Goal: Information Seeking & Learning: Check status

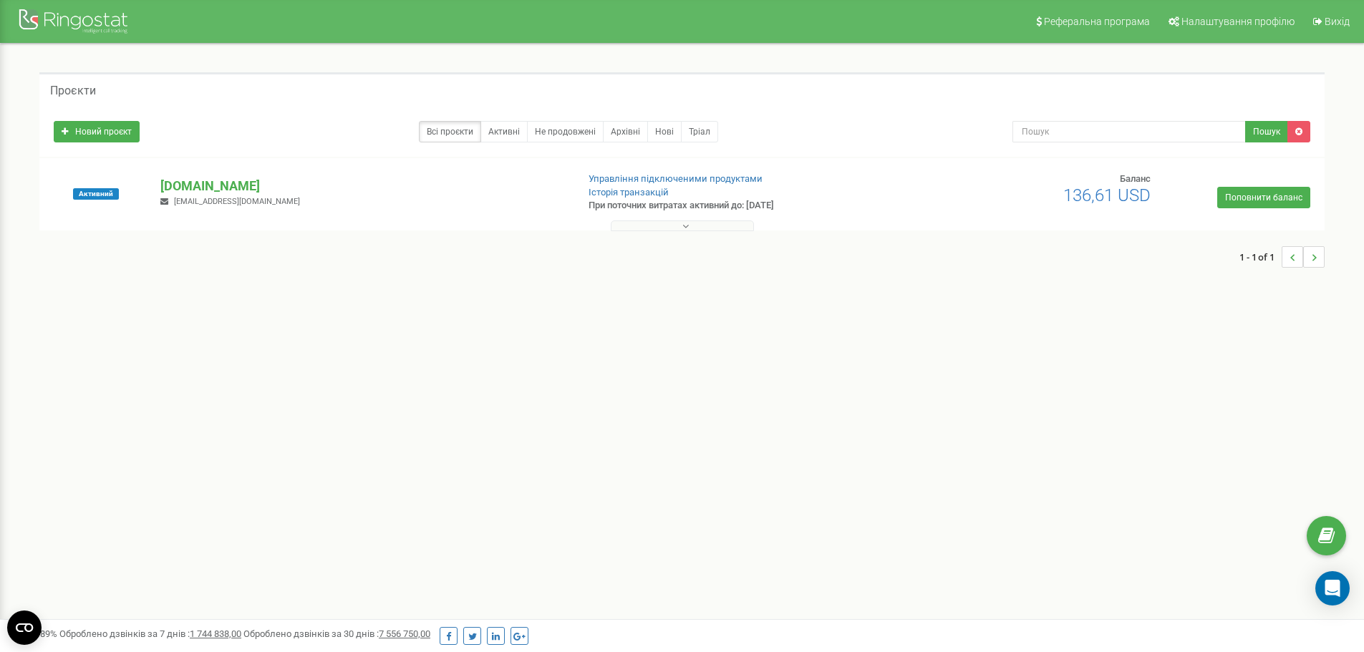
click at [636, 223] on button at bounding box center [682, 226] width 143 height 11
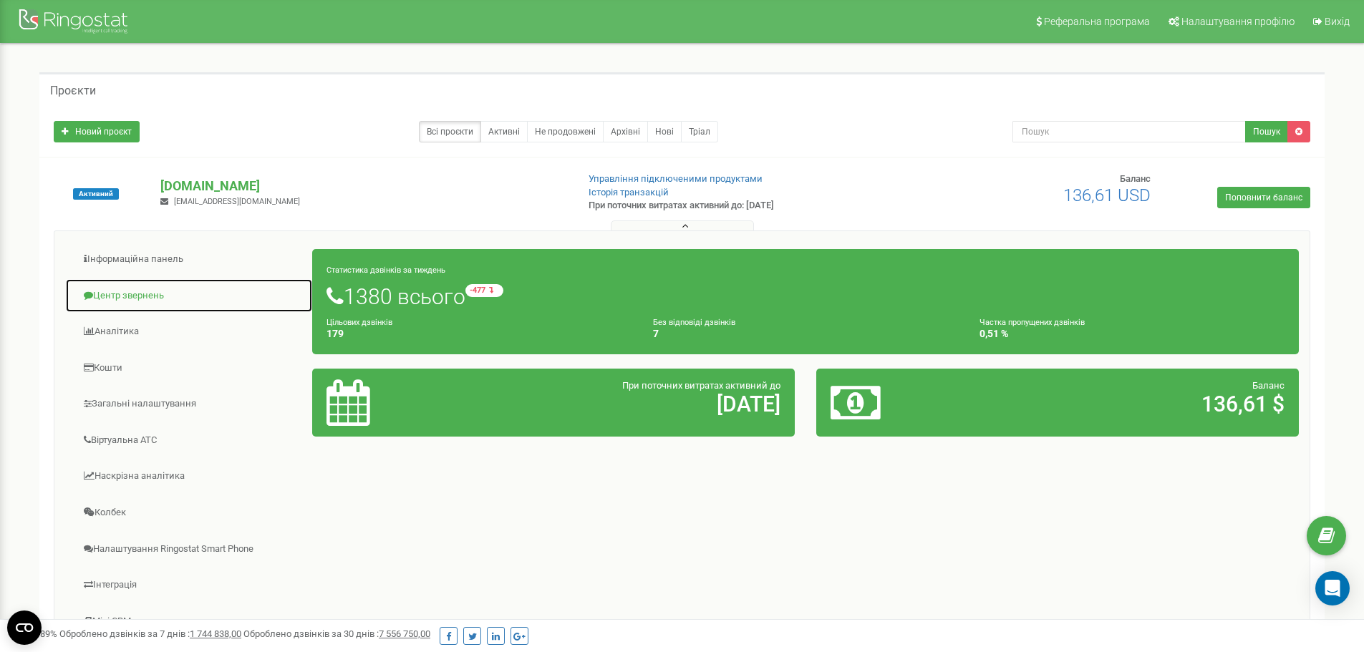
click at [127, 296] on link "Центр звернень" at bounding box center [189, 296] width 248 height 35
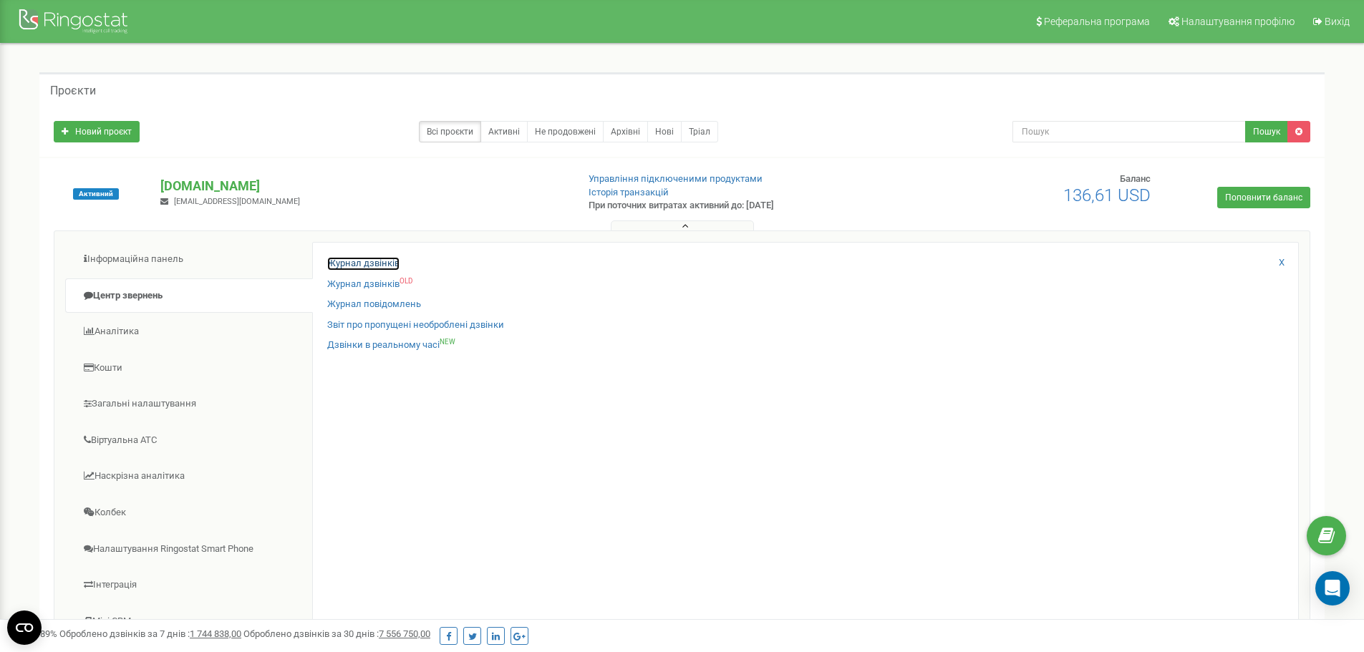
click at [385, 260] on link "Журнал дзвінків" at bounding box center [363, 264] width 72 height 14
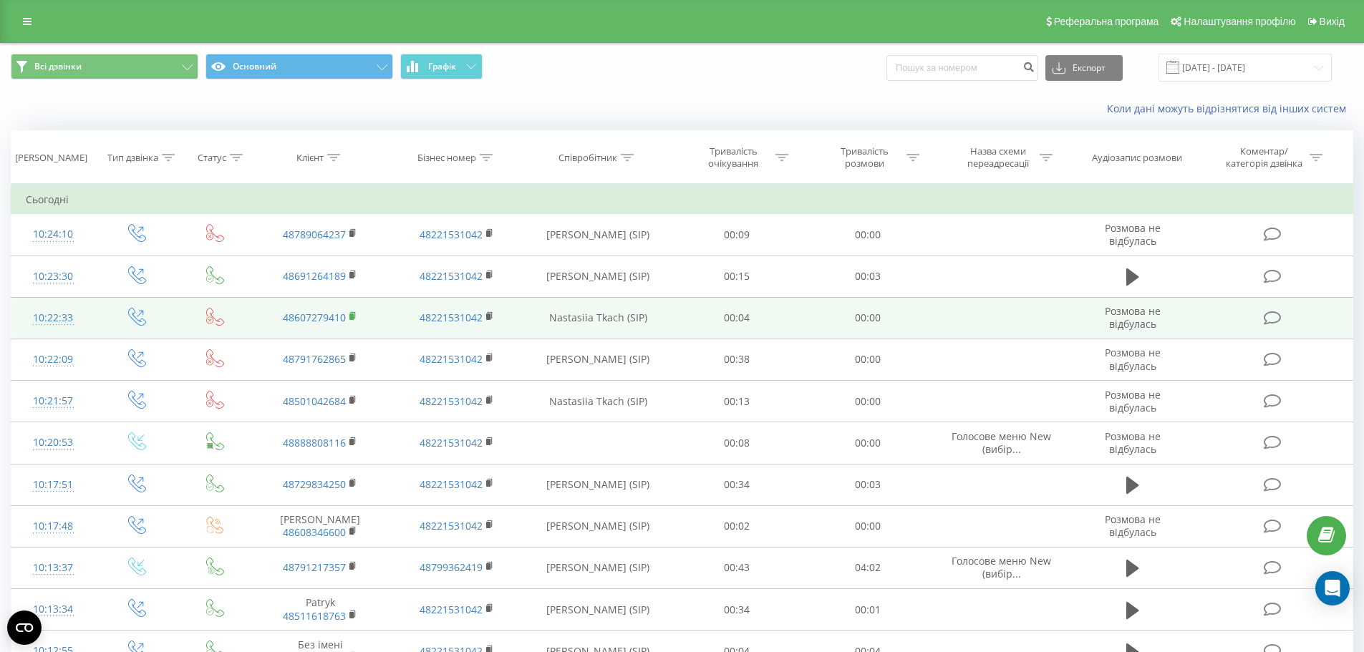
click at [354, 316] on rect at bounding box center [351, 317] width 4 height 6
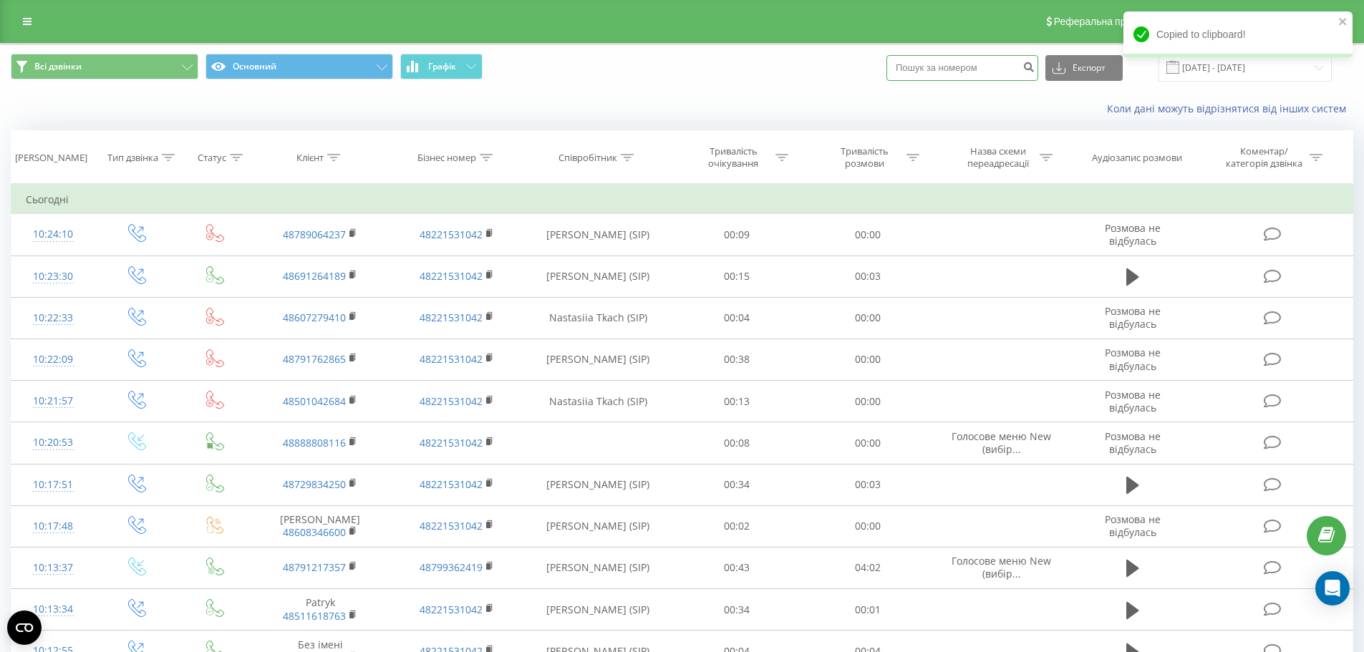
click at [996, 73] on input at bounding box center [962, 68] width 152 height 26
paste input "48607279410"
type input "48607279410"
click at [1035, 68] on icon "submit" at bounding box center [1028, 65] width 12 height 9
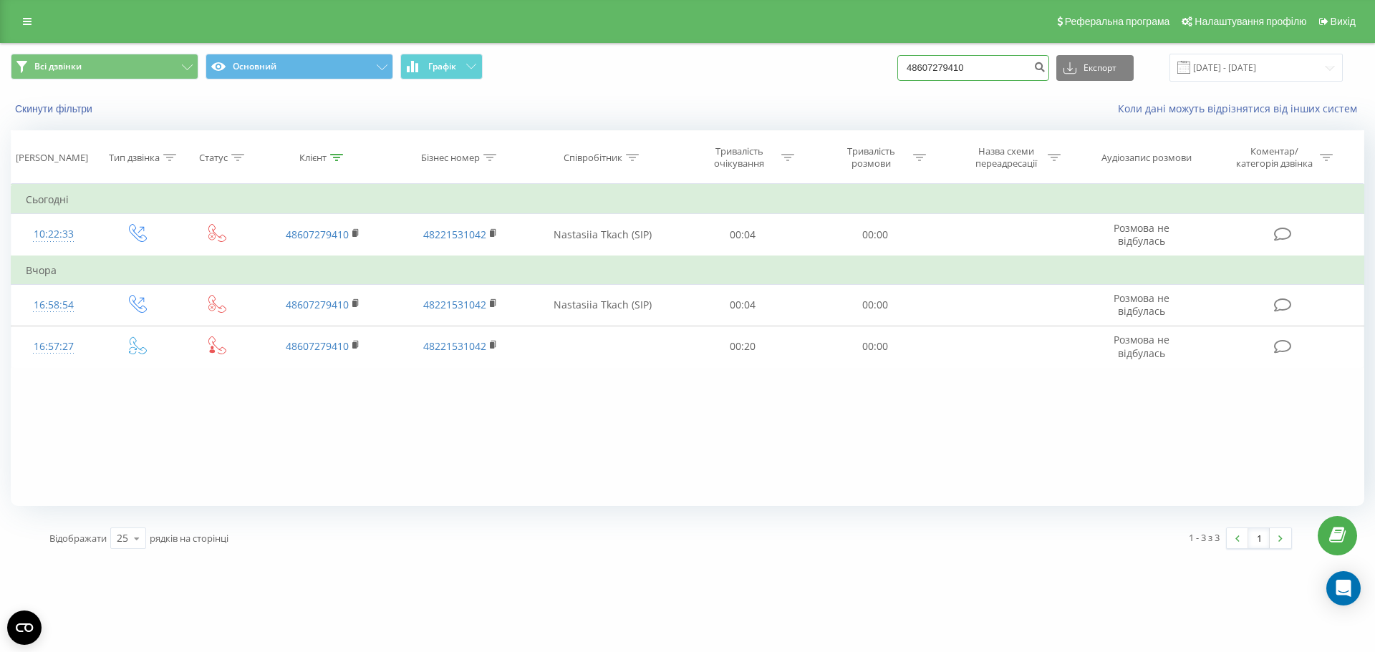
click at [993, 68] on input "48607279410" at bounding box center [973, 68] width 152 height 26
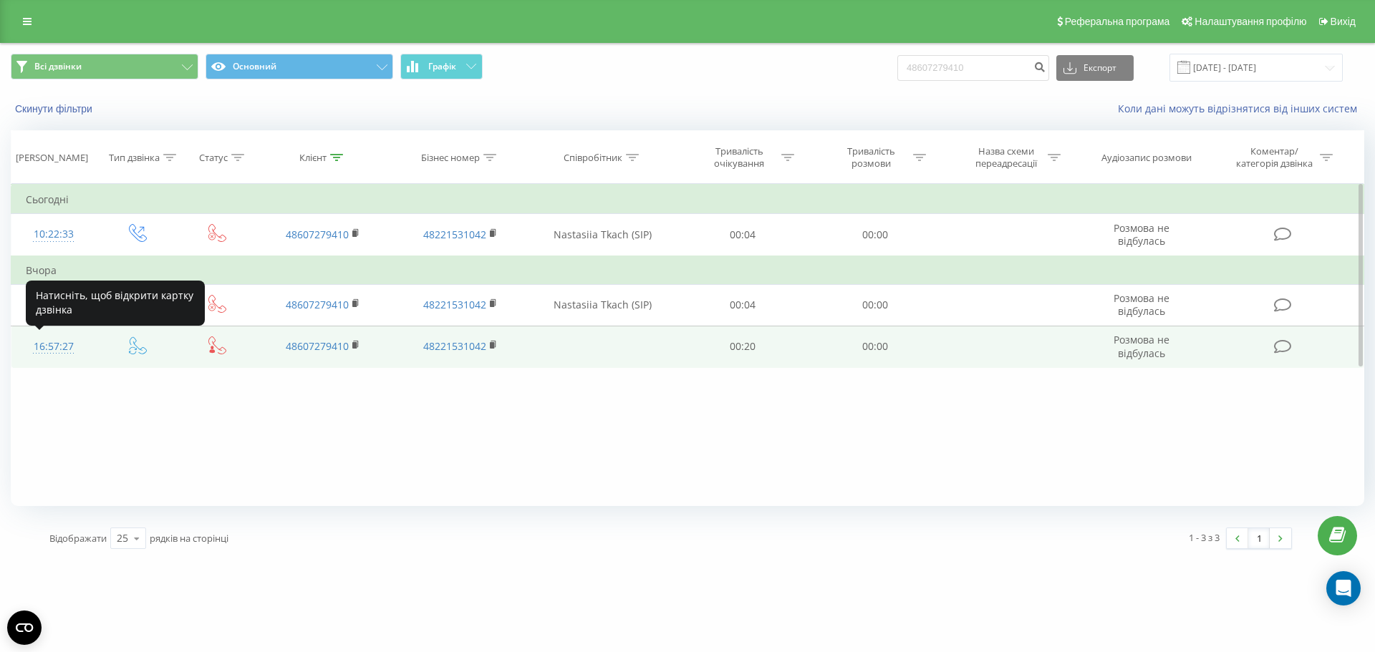
click at [47, 344] on div "16:57:27" at bounding box center [54, 347] width 56 height 28
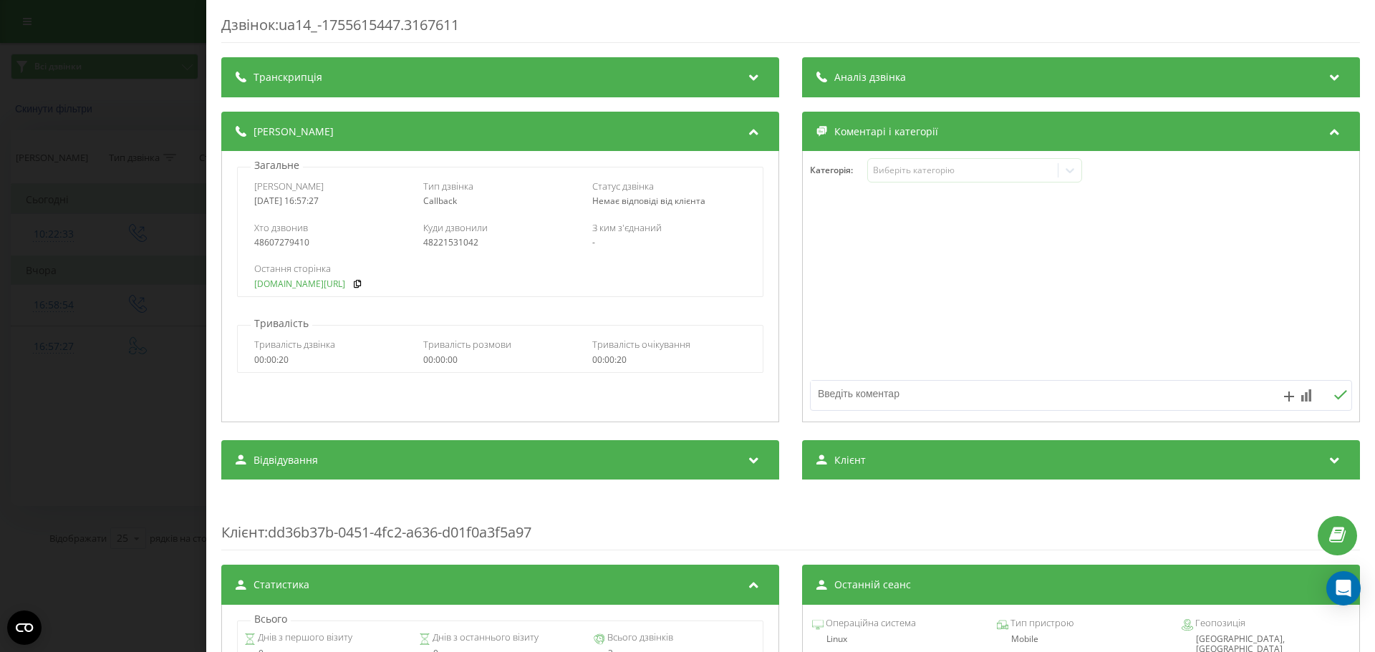
click at [327, 288] on link "oazis-park.pl/thanks_taxi/" at bounding box center [299, 284] width 91 height 10
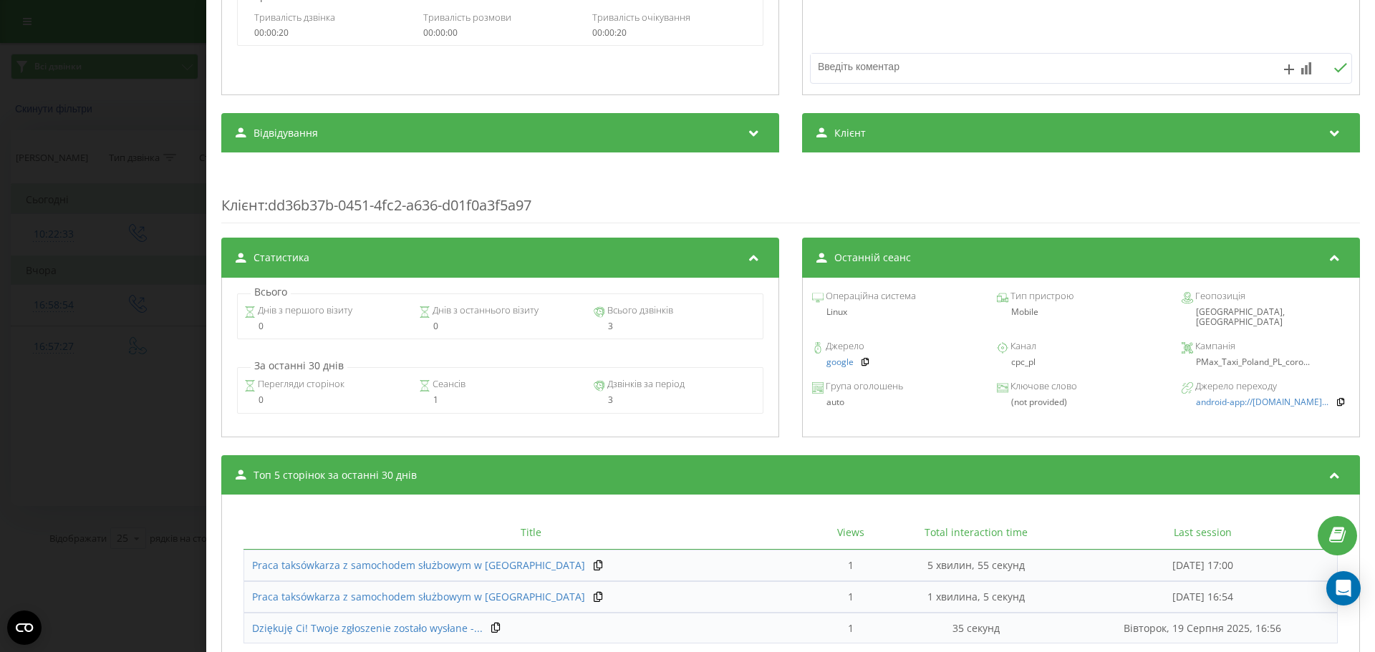
scroll to position [358, 0]
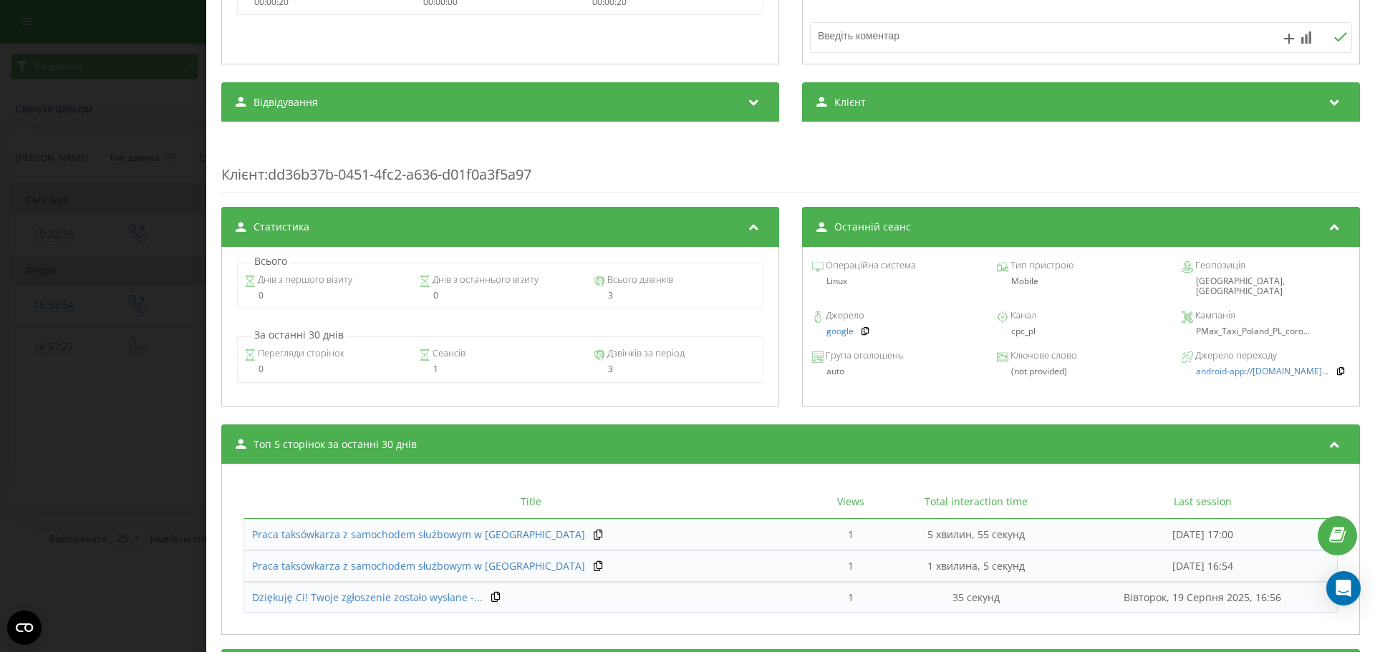
click at [137, 62] on div "Дзвінок : ua14_-1755615447.3167611 Транскрипція Для AI-аналізу майбутніх дзвінк…" at bounding box center [687, 326] width 1375 height 652
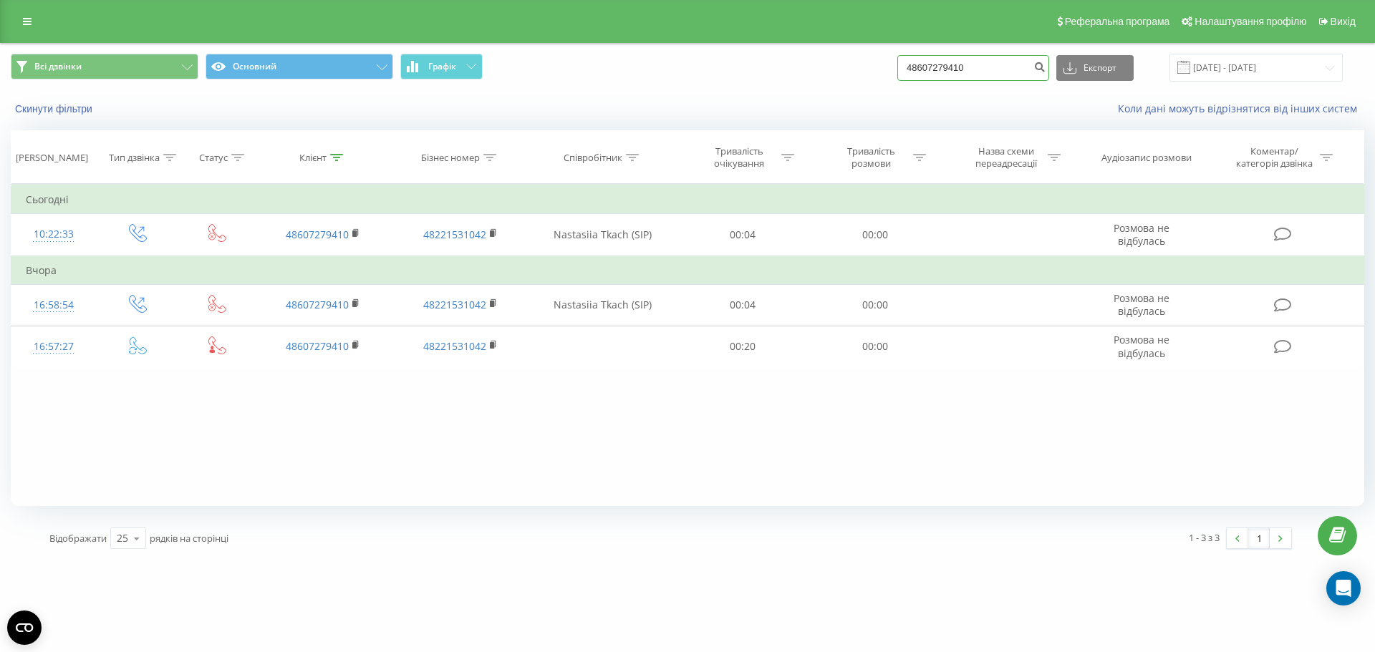
drag, startPoint x: 1024, startPoint y: 69, endPoint x: 742, endPoint y: 73, distance: 282.1
click at [743, 73] on div "Всі дзвінки Основний Графік 48607279410 Експорт .csv .xls .xlsx 20.05.2025 - 20…" at bounding box center [687, 68] width 1353 height 28
paste input "513736627"
type input "48513736627"
click at [1049, 64] on button "submit" at bounding box center [1039, 68] width 19 height 26
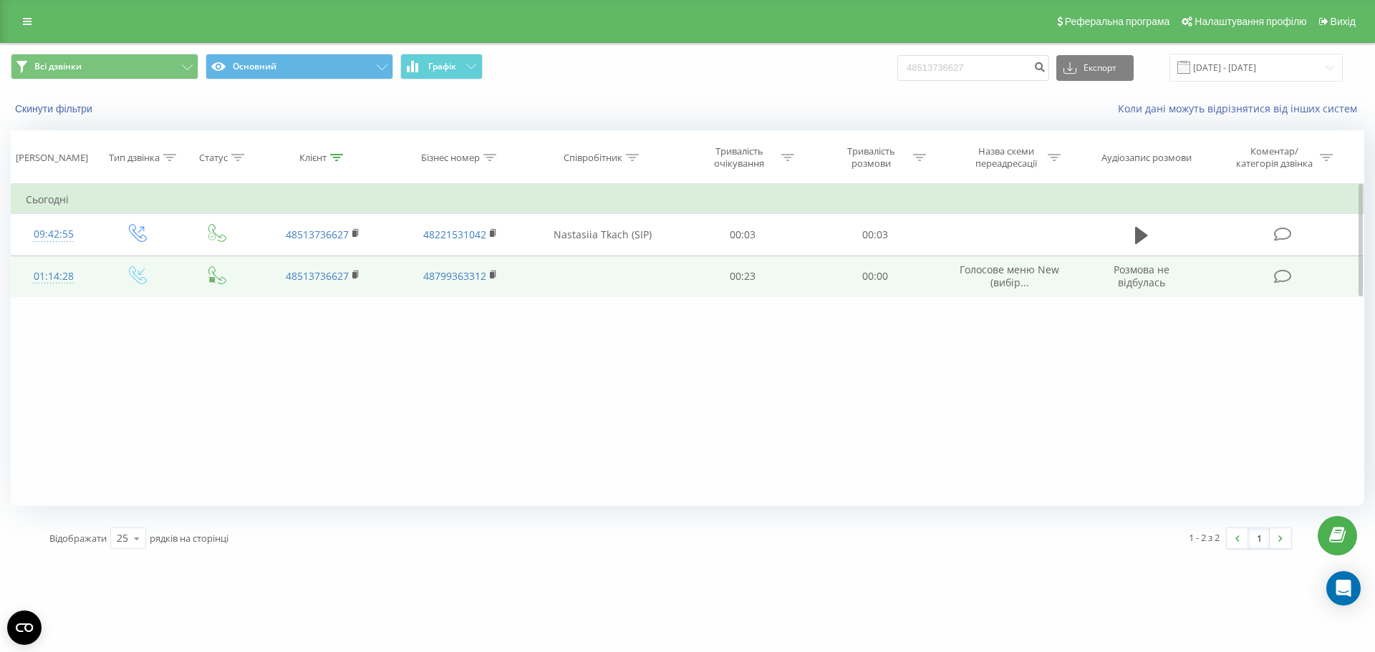
click at [66, 279] on div "01:14:28" at bounding box center [54, 277] width 56 height 28
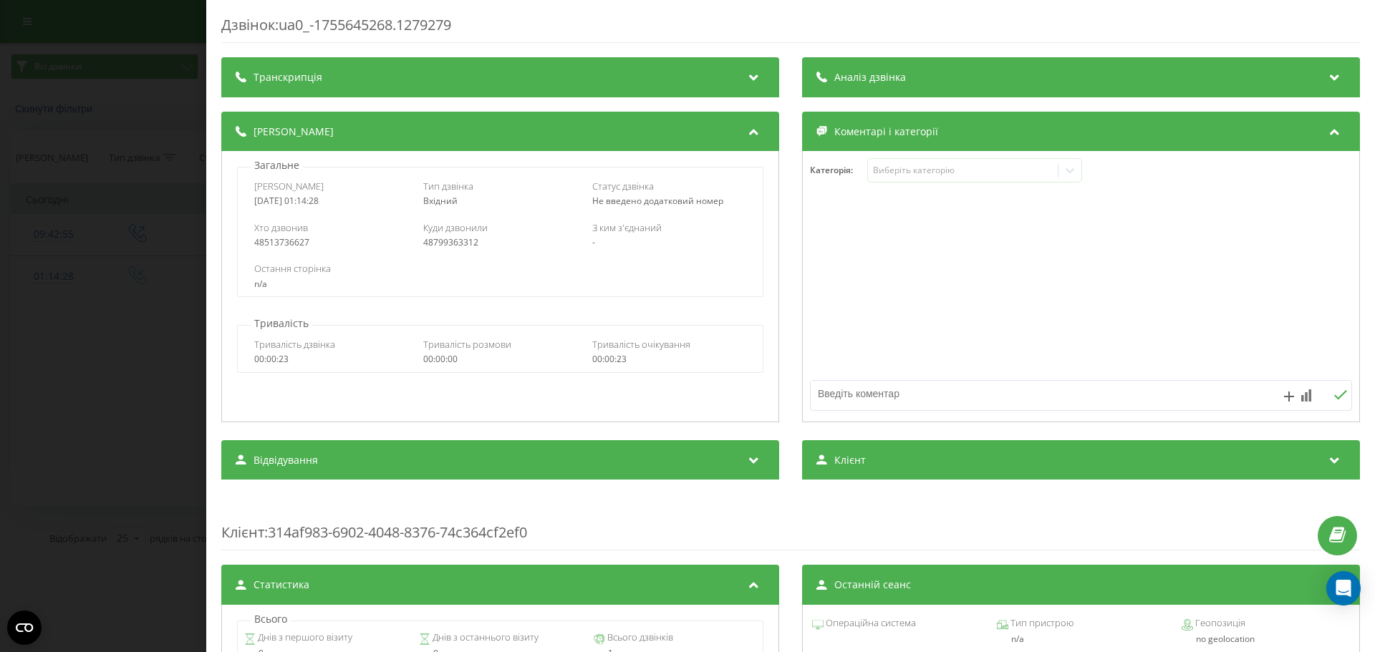
click at [173, 66] on div "Дзвінок : ua0_-1755645268.1279279 Транскрипція Для AI-аналізу майбутніх дзвінкі…" at bounding box center [687, 326] width 1375 height 652
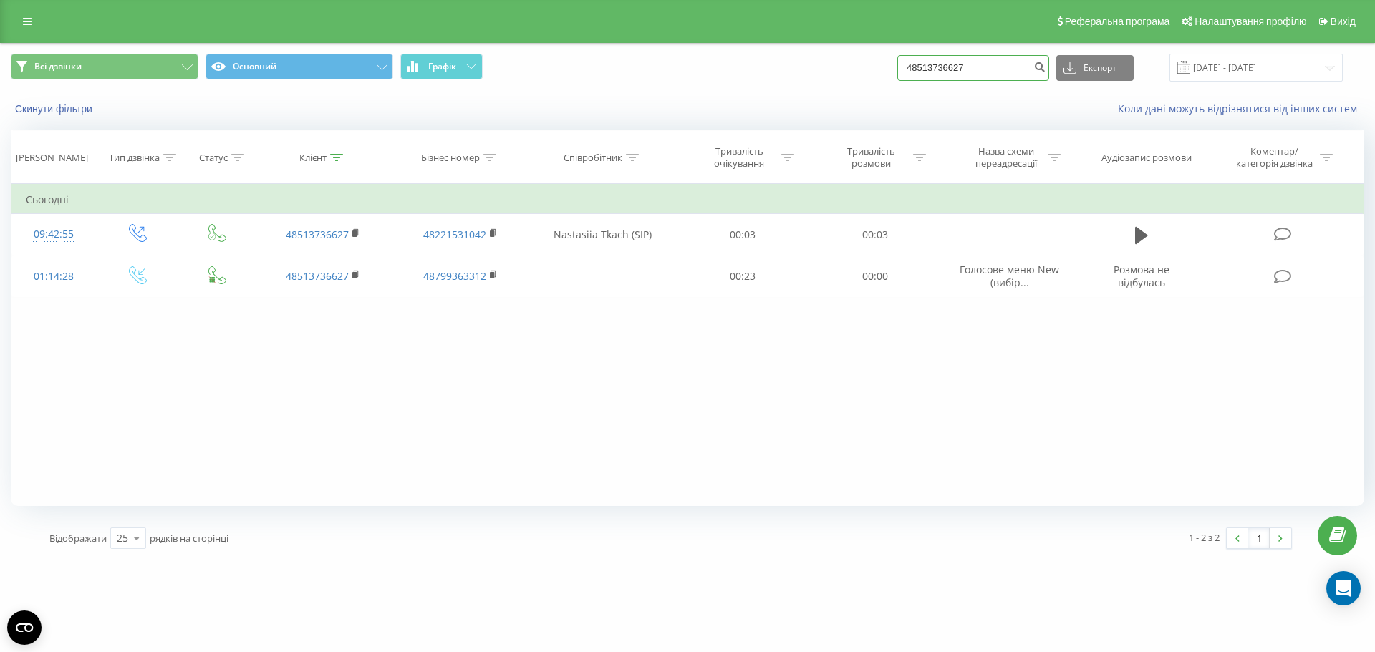
drag, startPoint x: 994, startPoint y: 67, endPoint x: 715, endPoint y: 57, distance: 279.4
click at [721, 57] on div "Всі дзвінки Основний Графік 48513736627 Експорт .csv .xls .xlsx 20.05.2025 - 20…" at bounding box center [687, 68] width 1353 height 28
paste input "607279410"
type input "48607279410"
click at [1046, 67] on button "submit" at bounding box center [1039, 68] width 19 height 26
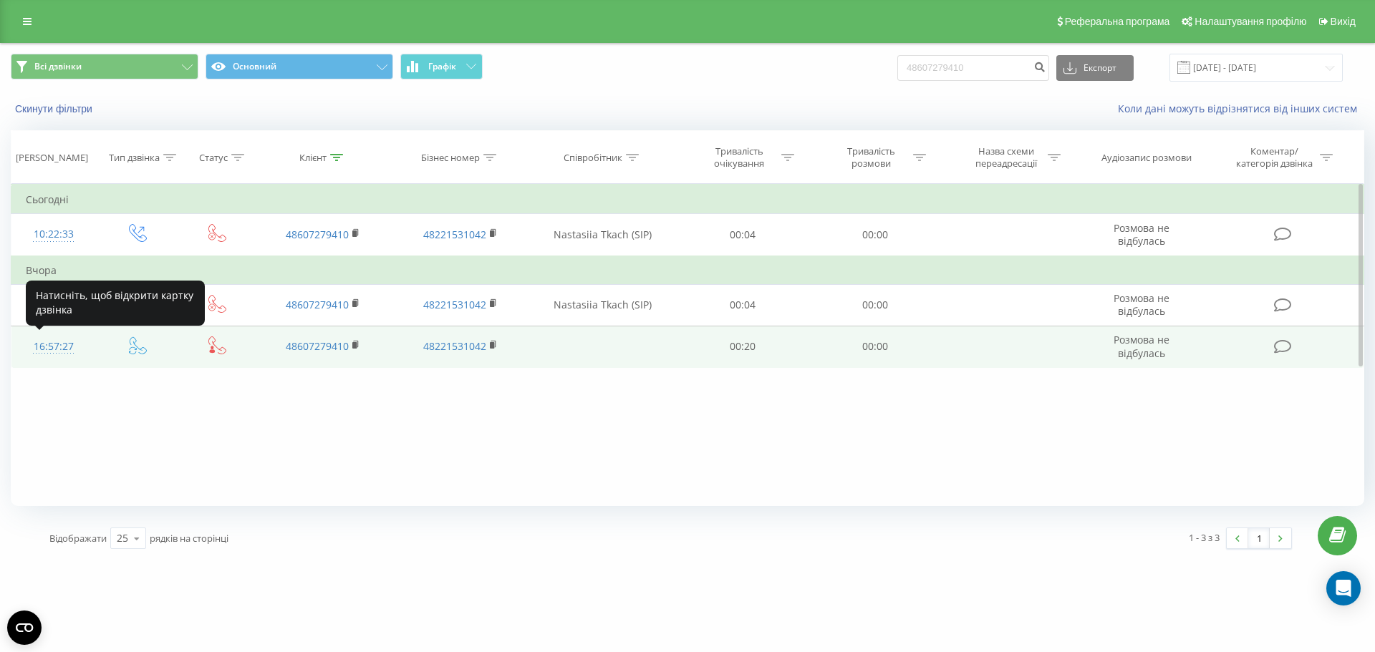
click at [55, 348] on div "16:57:27" at bounding box center [54, 347] width 56 height 28
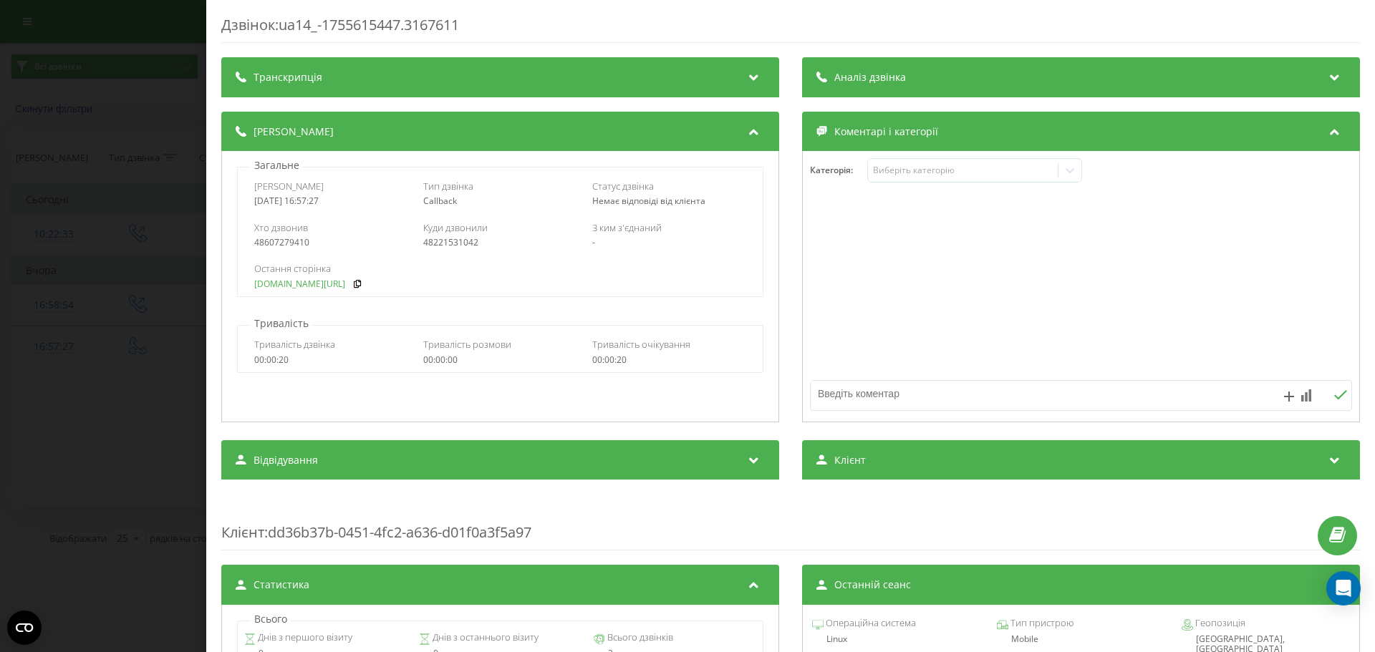
click at [310, 282] on link "oazis-park.pl/thanks_taxi/" at bounding box center [299, 284] width 91 height 10
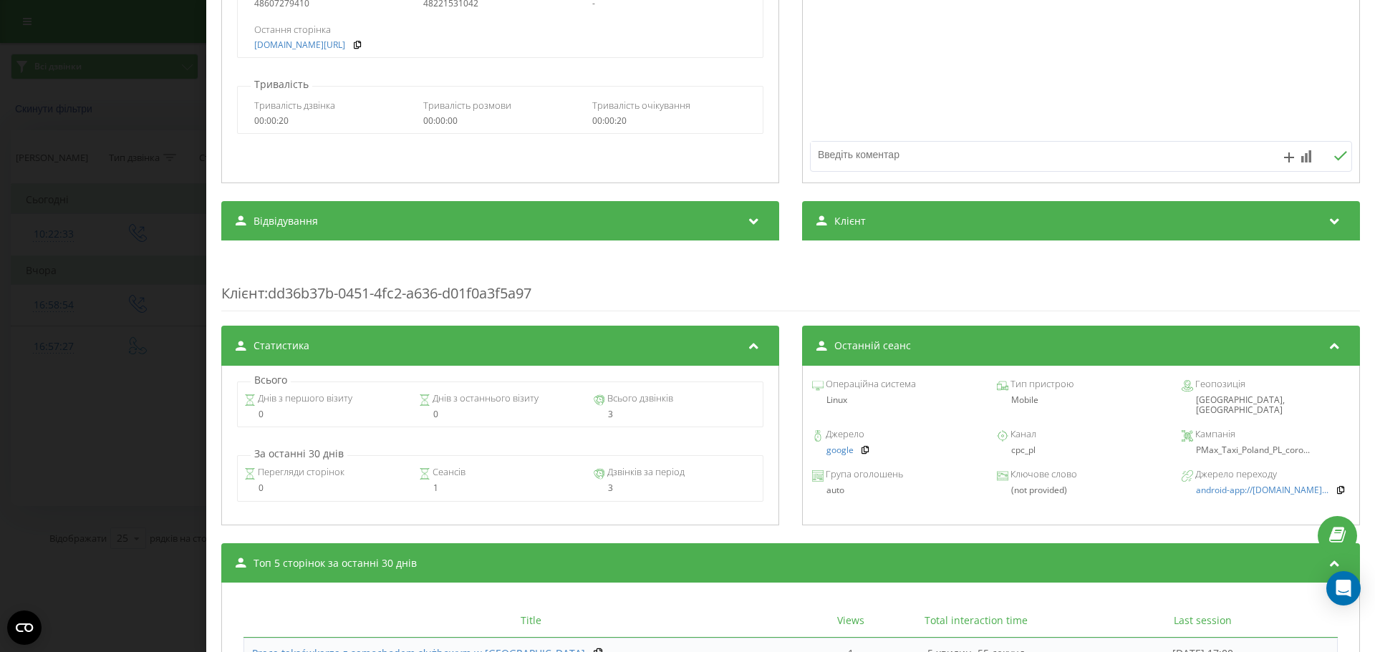
scroll to position [286, 0]
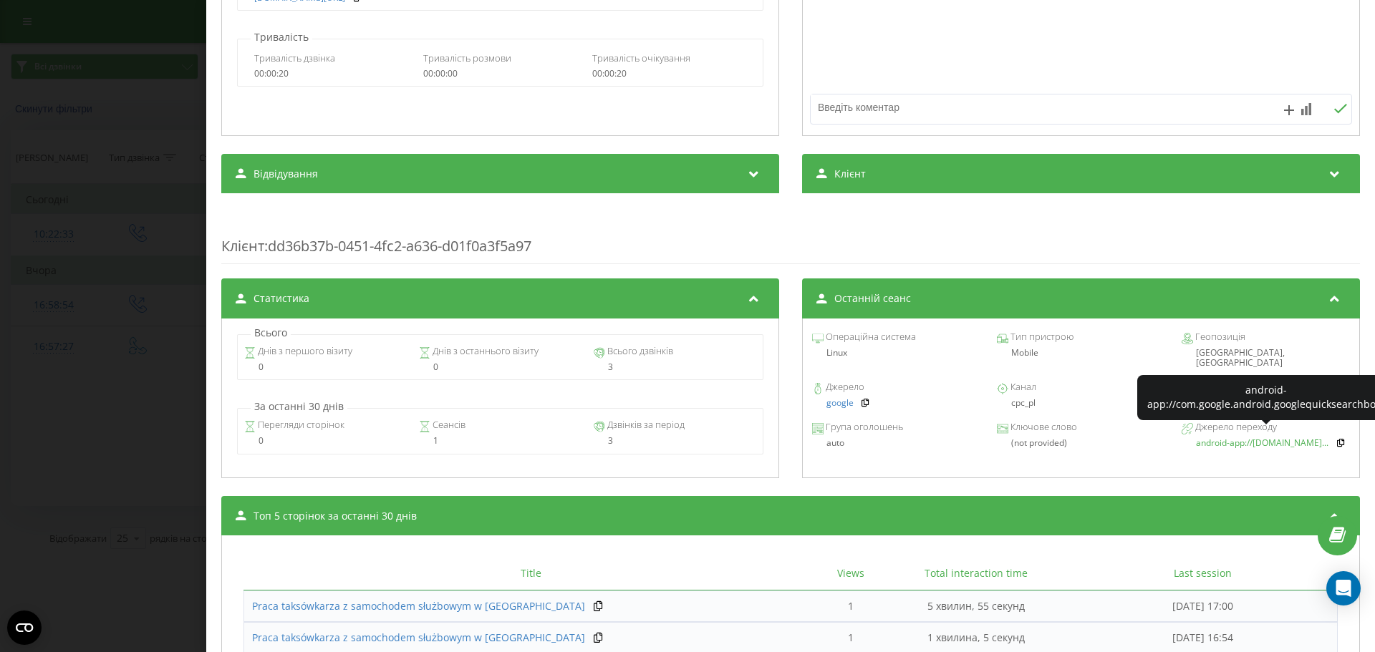
click at [1269, 437] on span "android-app://com.google..." at bounding box center [1262, 443] width 132 height 12
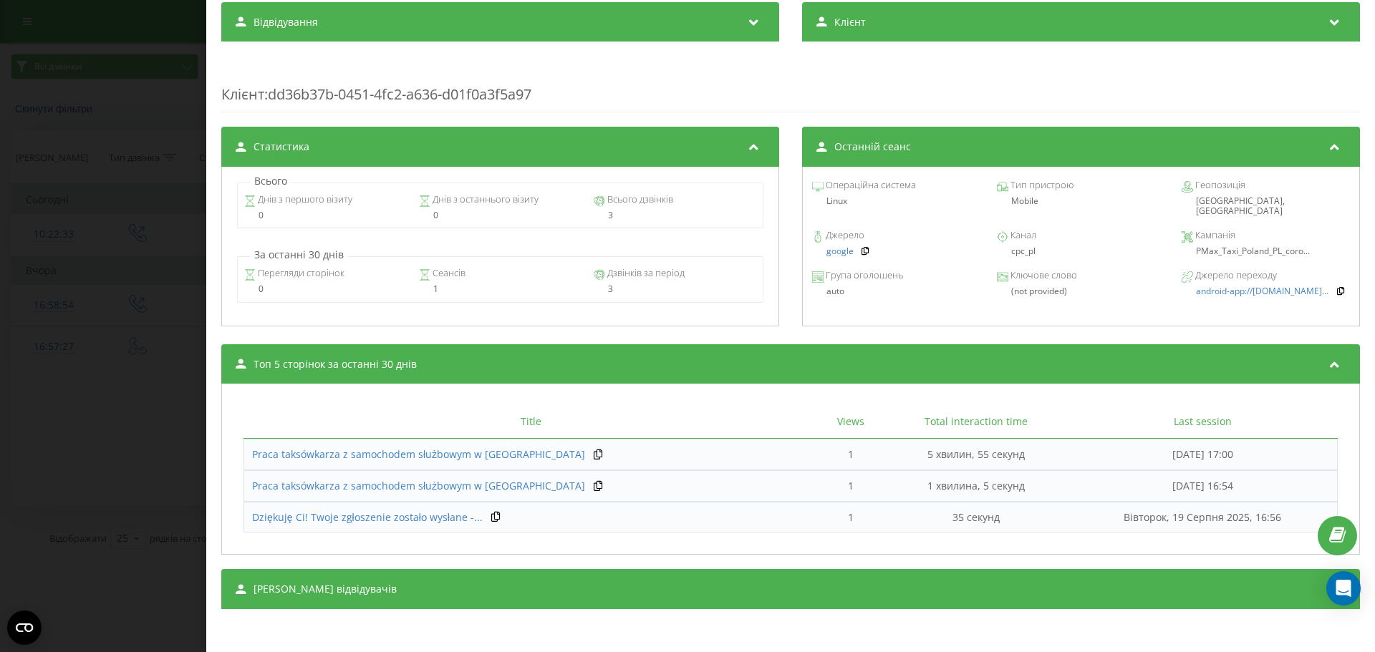
scroll to position [439, 0]
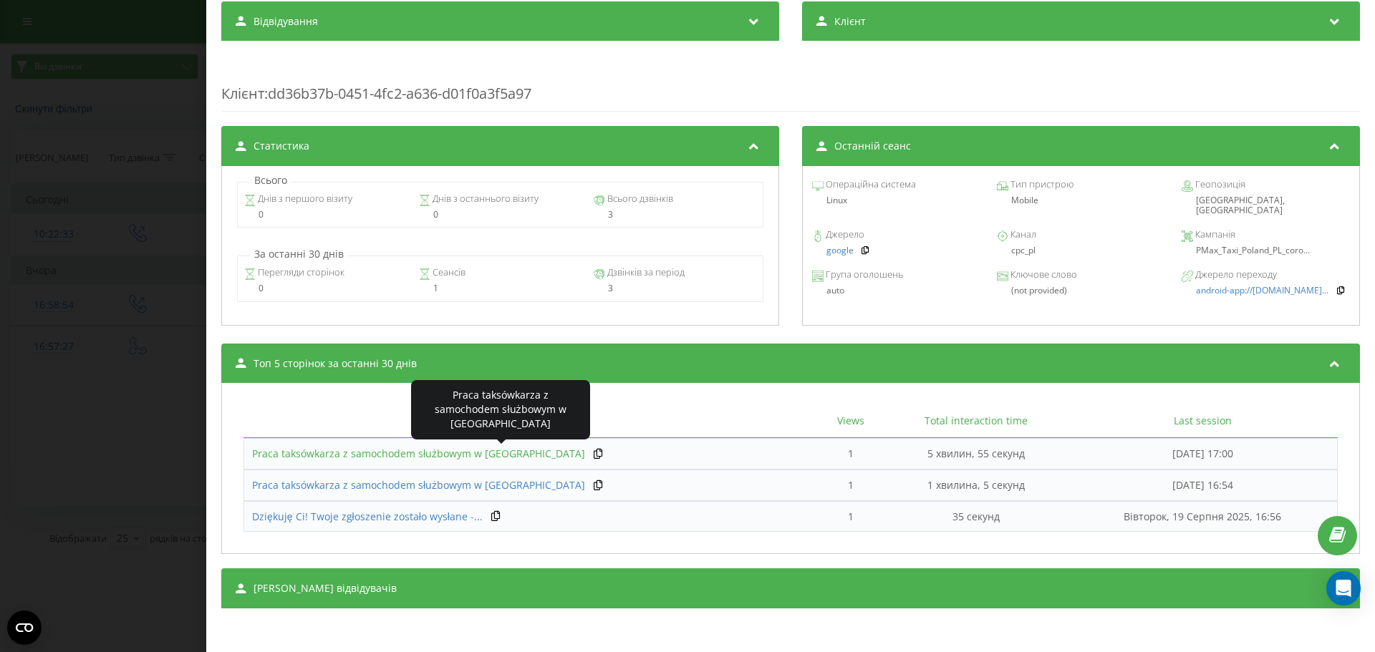
click at [488, 454] on span "Praca taksówkarza z samochodem służbowym w Polsce" at bounding box center [418, 454] width 333 height 14
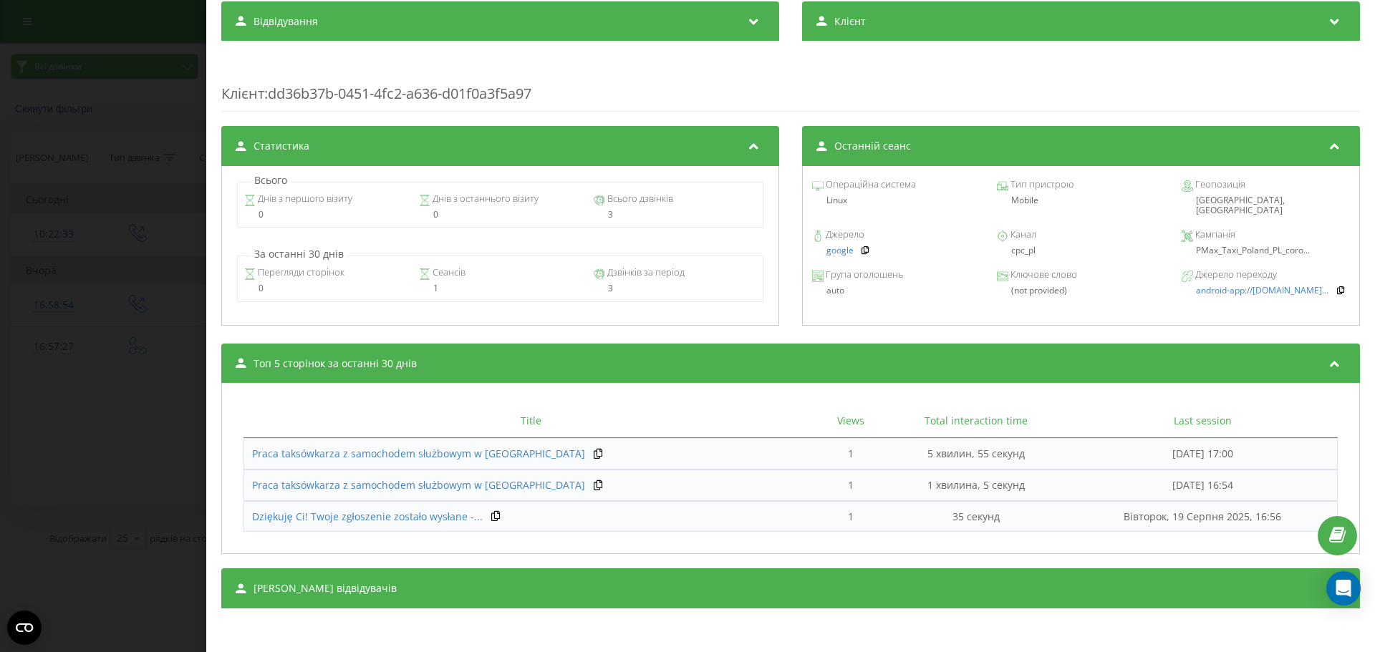
click at [950, 457] on td "5 хвилин, 55 секунд" at bounding box center [976, 454] width 184 height 32
click at [902, 455] on td "5 хвилин, 55 секунд" at bounding box center [976, 454] width 184 height 32
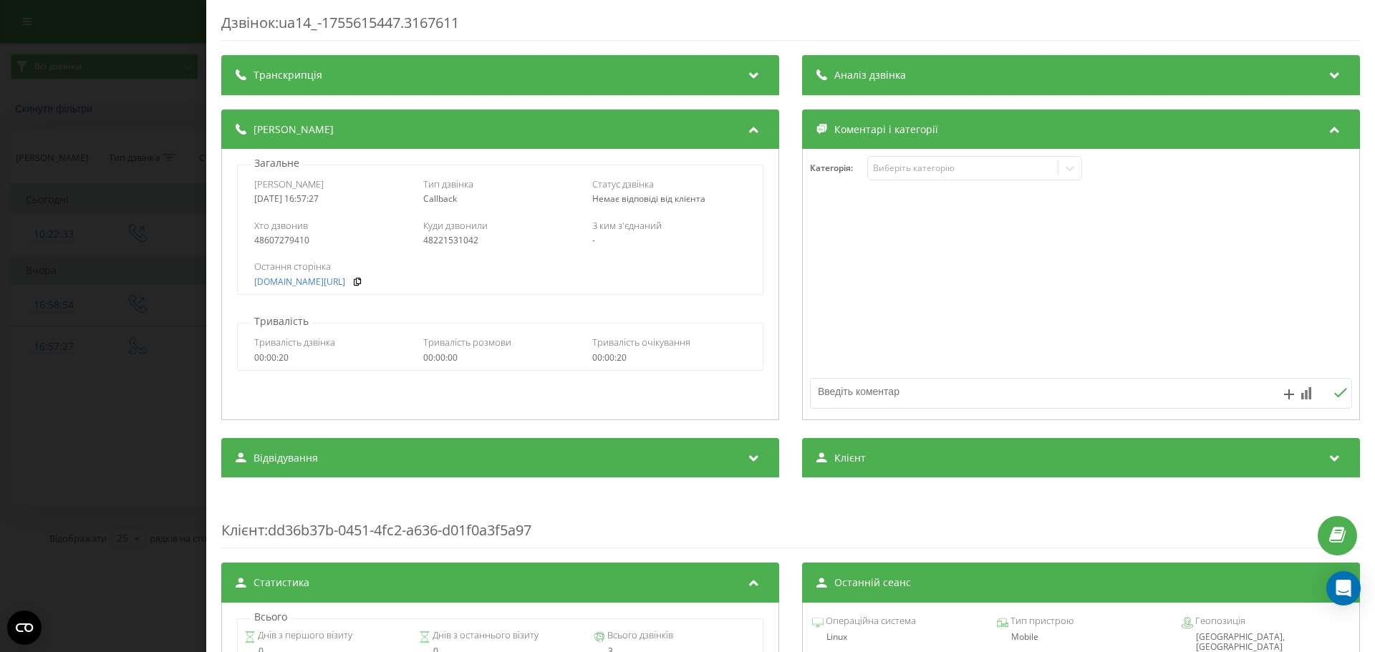
scroll to position [0, 0]
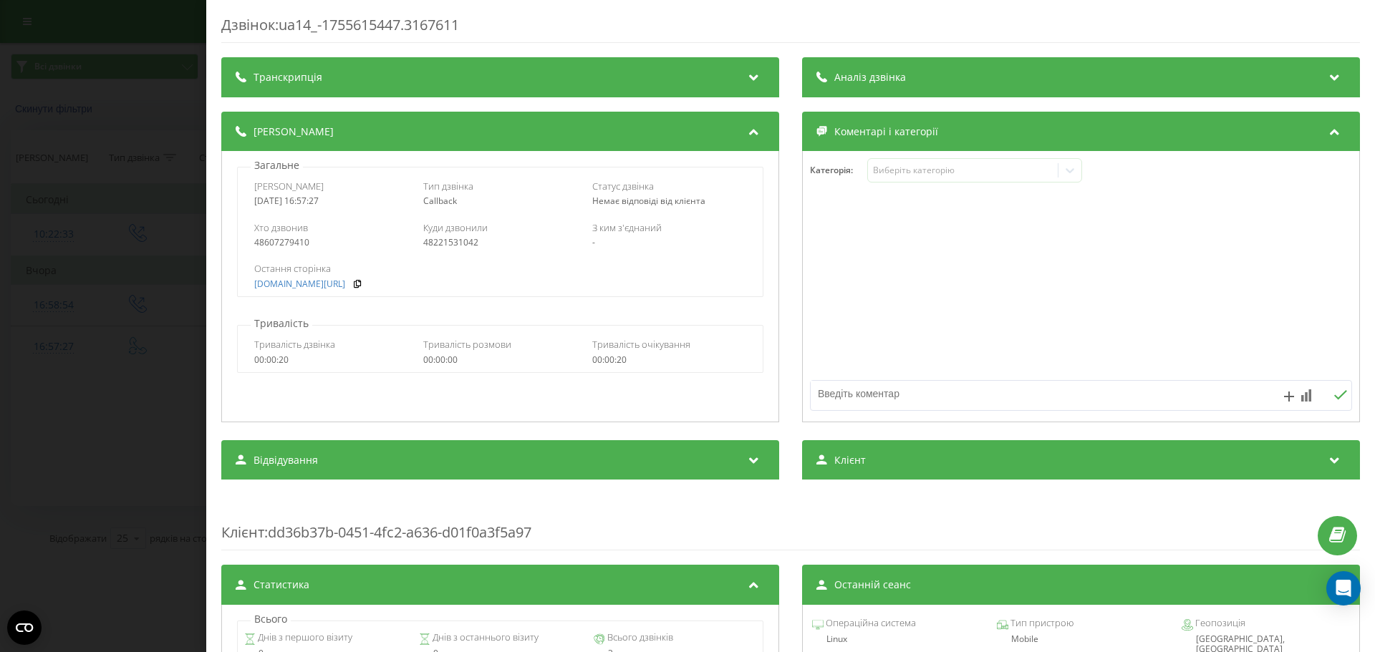
click at [128, 74] on div "Дзвінок : ua14_-1755615447.3167611 Транскрипція Для AI-аналізу майбутніх дзвінк…" at bounding box center [687, 326] width 1375 height 652
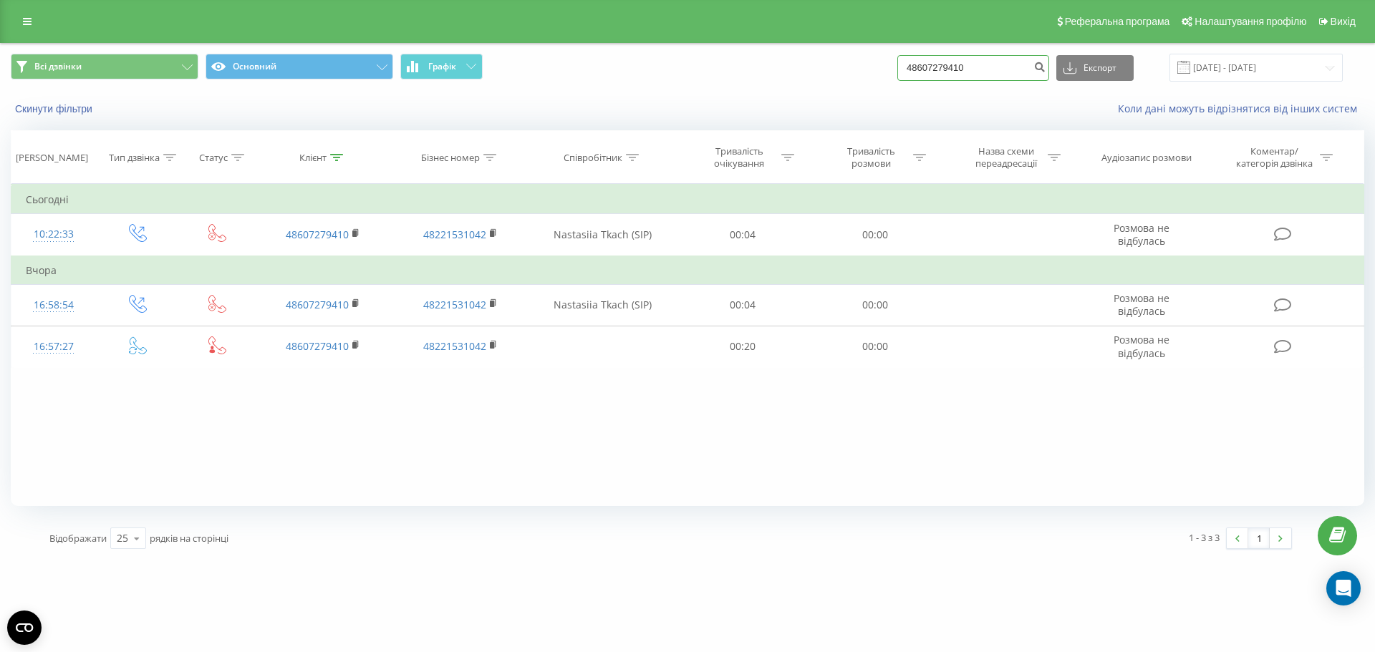
click at [1039, 64] on input "48607279410" at bounding box center [973, 68] width 152 height 26
drag, startPoint x: 1018, startPoint y: 67, endPoint x: 720, endPoint y: 73, distance: 297.9
click at [720, 73] on div "Всі дзвінки Основний Графік 48607279410 Експорт .csv .xls .xlsx 20.05.2025 - 20…" at bounding box center [687, 68] width 1353 height 28
click at [993, 69] on input at bounding box center [973, 68] width 152 height 26
paste input "48888808116"
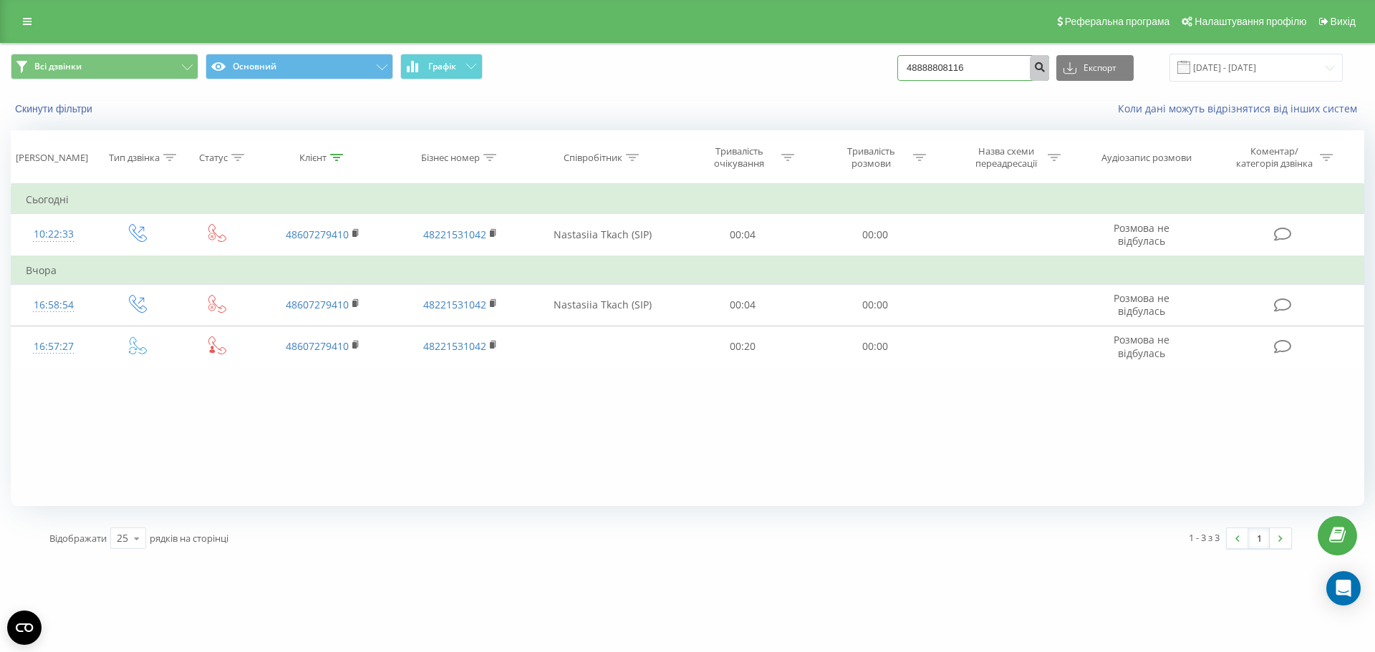
type input "48888808116"
click at [1045, 69] on icon "submit" at bounding box center [1039, 65] width 12 height 9
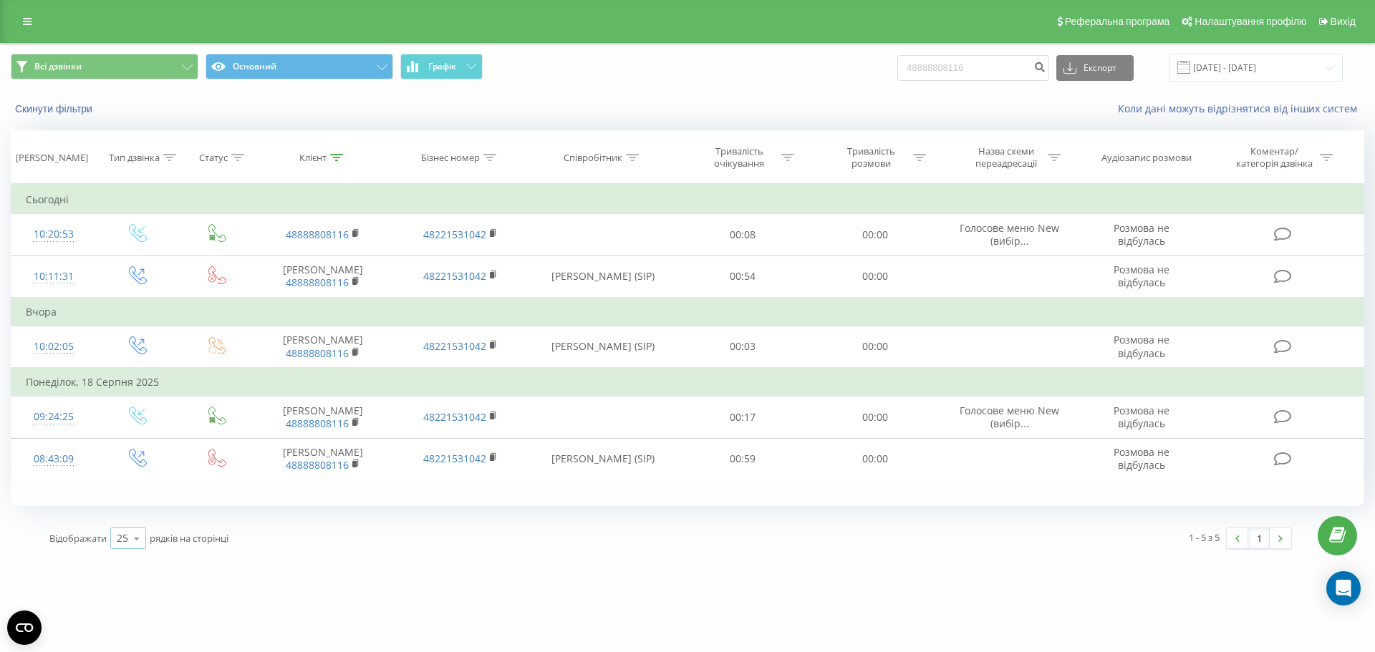
click at [133, 539] on icon at bounding box center [136, 539] width 21 height 28
click at [132, 522] on span "100" at bounding box center [125, 518] width 17 height 14
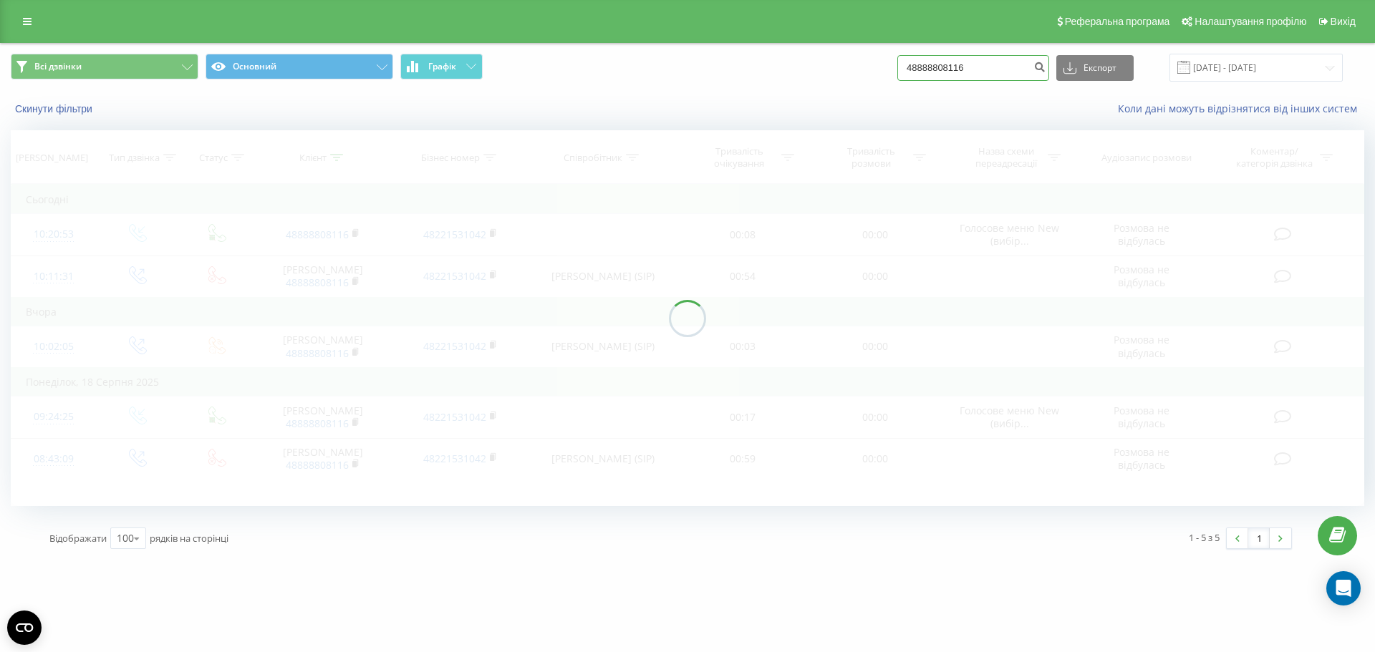
drag, startPoint x: 1011, startPoint y: 67, endPoint x: 856, endPoint y: 74, distance: 154.9
click at [856, 74] on div "Всі дзвінки Основний Графік 48888808116 Експорт .csv .xls .xlsx 20.05.2025 - 20…" at bounding box center [687, 68] width 1353 height 28
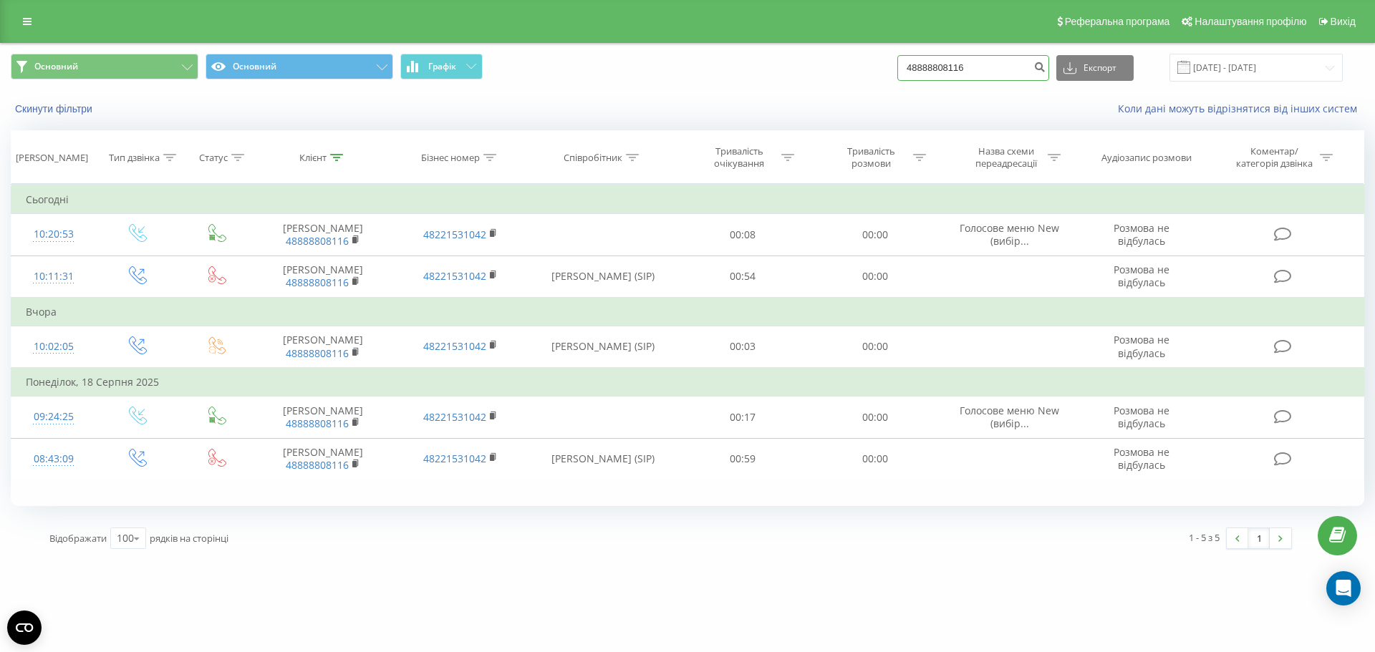
drag, startPoint x: 982, startPoint y: 67, endPoint x: 846, endPoint y: 46, distance: 137.0
click at [850, 47] on div "Основний Основний Графік 48888808116 Експорт .csv .xls .xlsx [DATE] - [DATE]" at bounding box center [687, 68] width 1373 height 48
paste input "9178007"
type input "48889178007"
click at [1006, 66] on input "48889178007" at bounding box center [973, 68] width 152 height 26
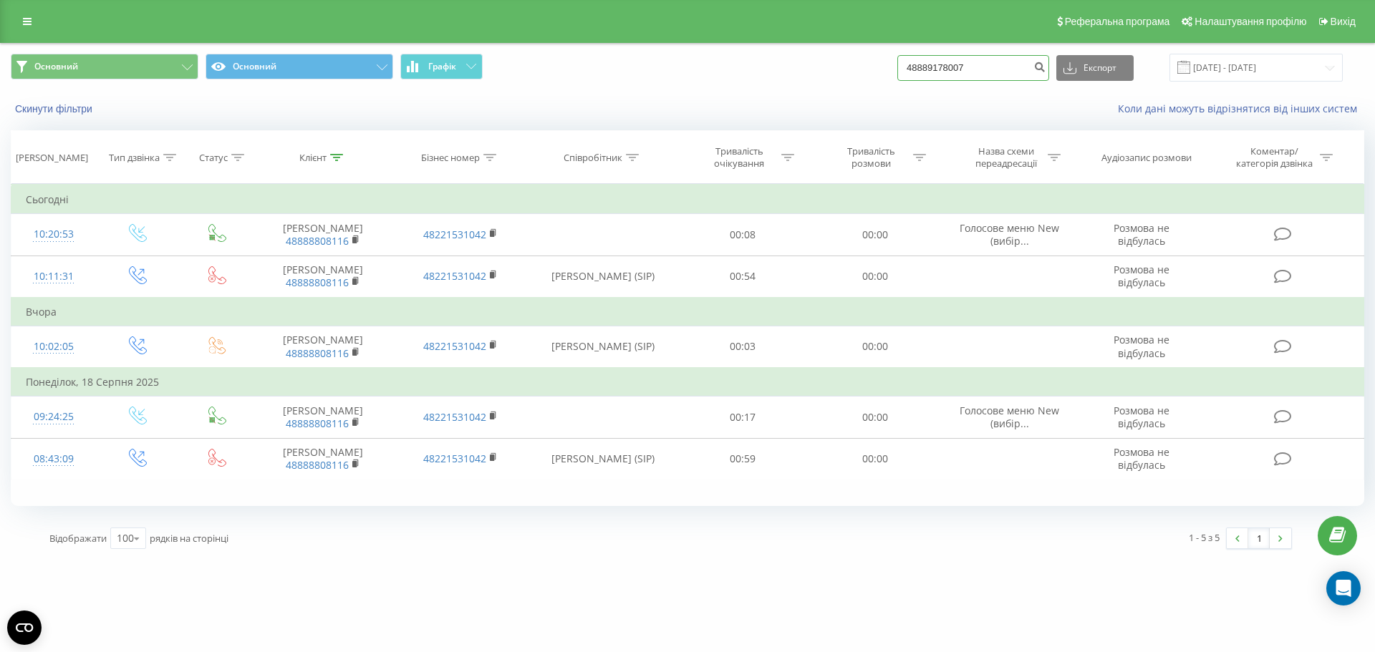
click at [999, 72] on input "48889178007" at bounding box center [973, 68] width 152 height 26
click at [1000, 67] on input "48889178007" at bounding box center [973, 68] width 152 height 26
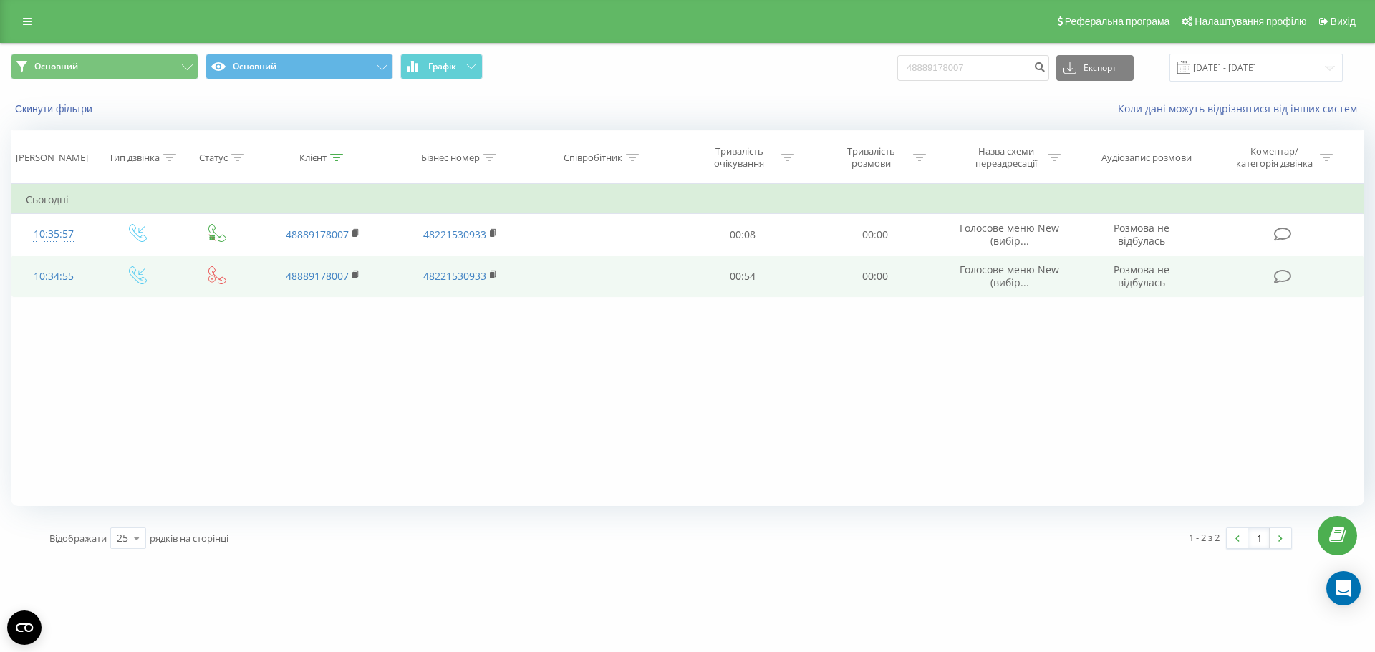
click at [72, 274] on div "10:34:55" at bounding box center [54, 277] width 56 height 28
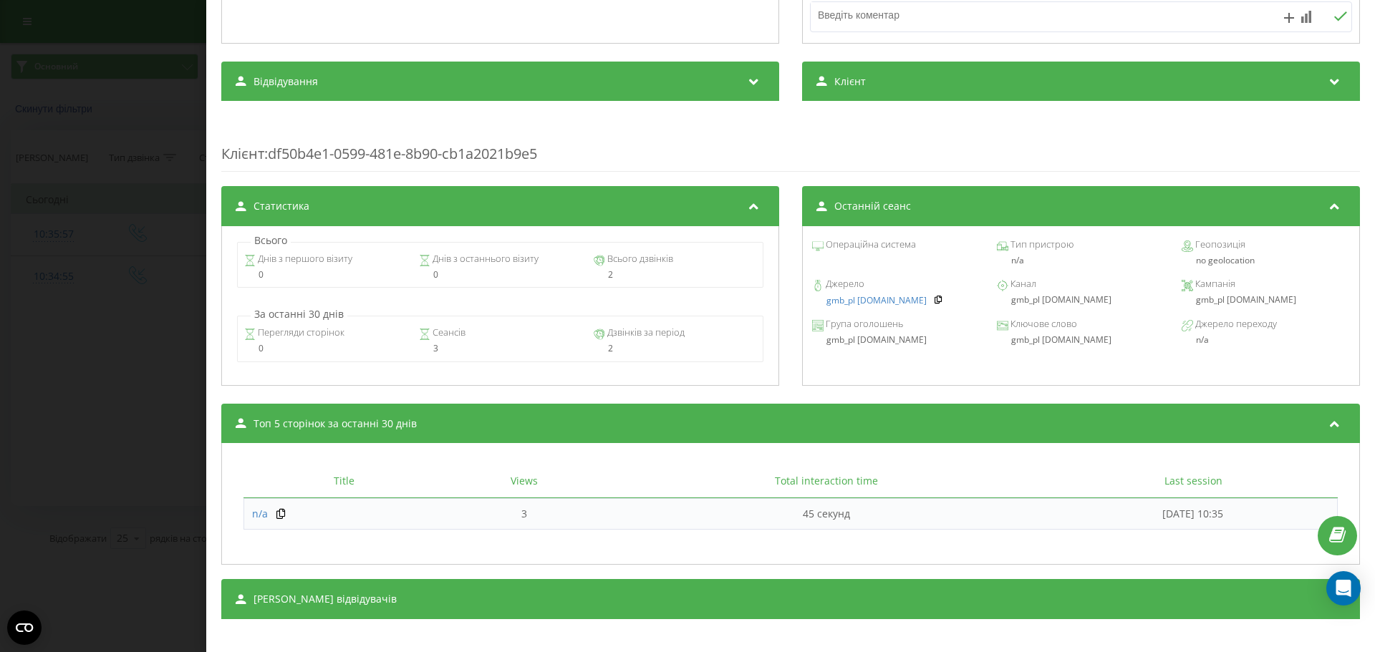
scroll to position [390, 0]
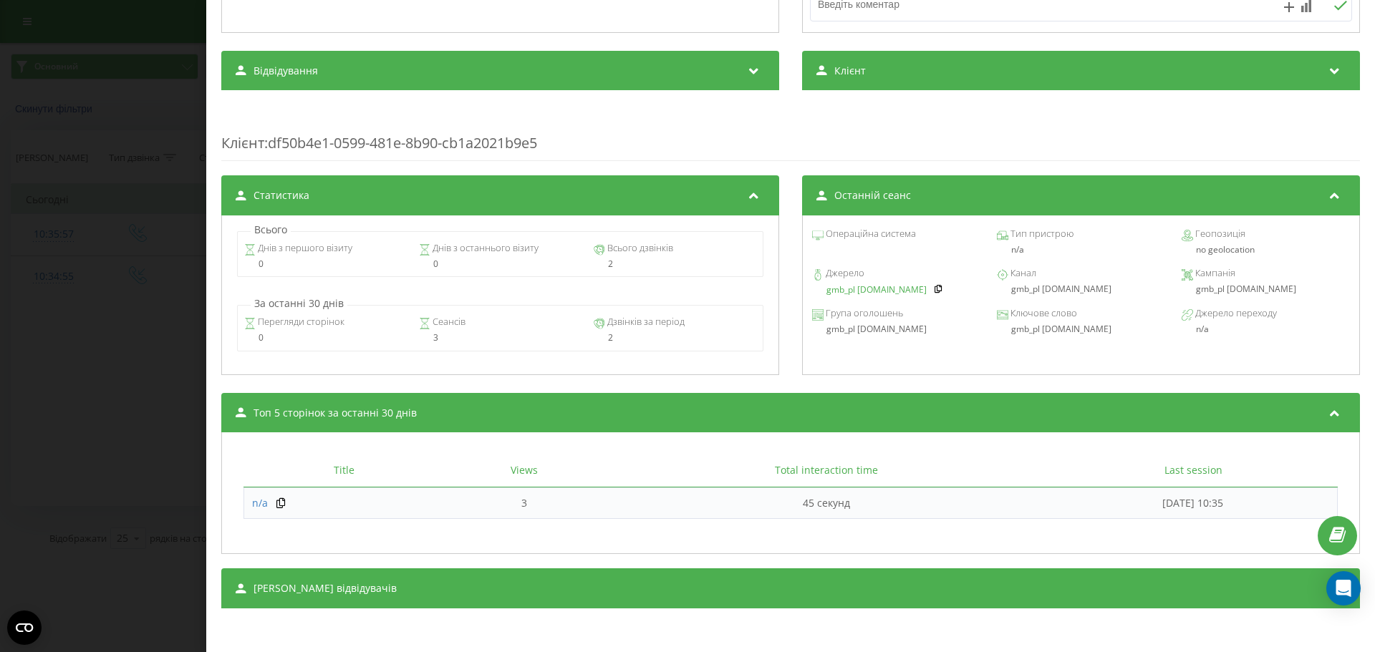
click at [871, 289] on link "gmb_pl oazis-park.pl" at bounding box center [876, 290] width 100 height 10
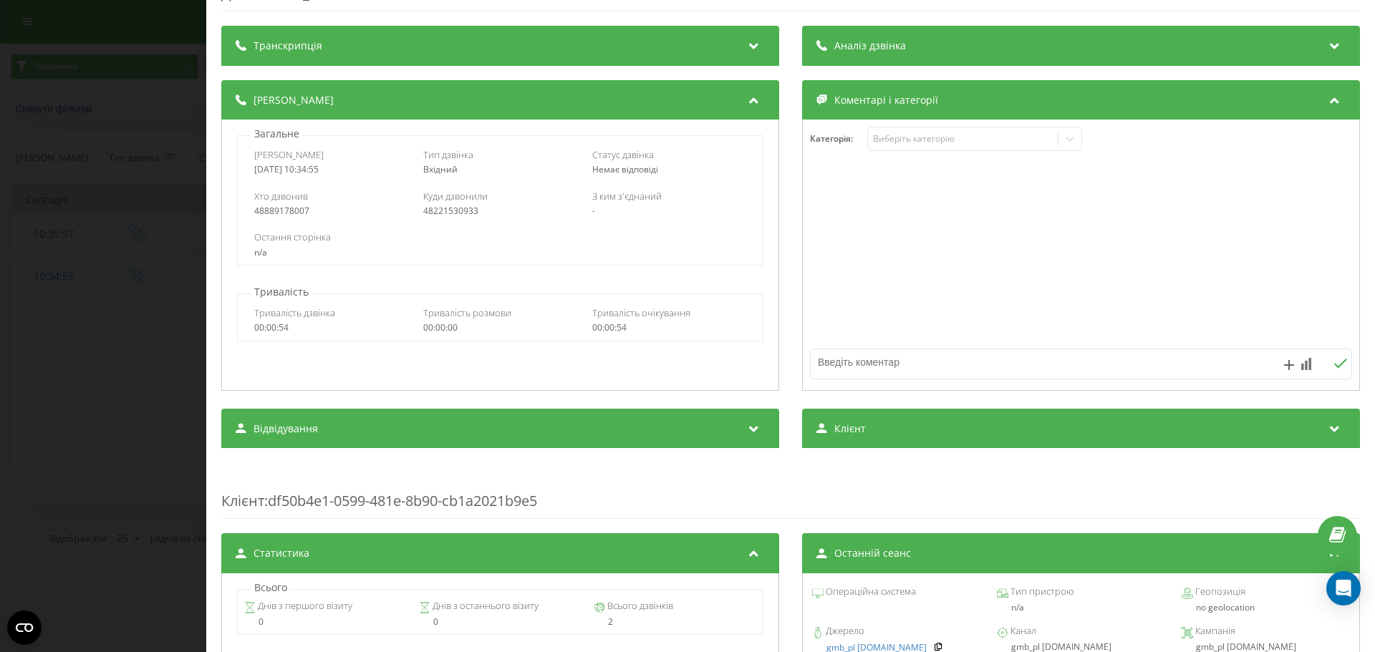
scroll to position [0, 0]
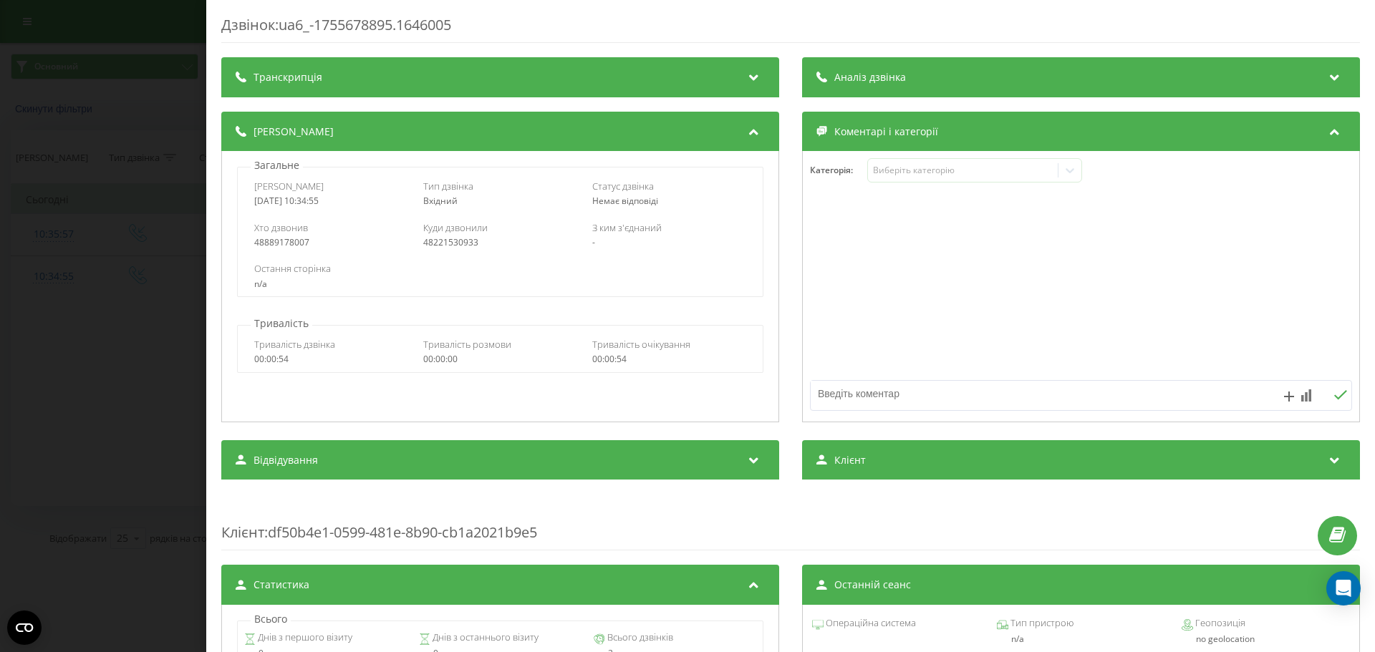
click at [115, 108] on div "Дзвінок : ua6_-1755678895.1646005 Транскрипція Для AI-аналізу майбутніх дзвінкі…" at bounding box center [687, 326] width 1375 height 652
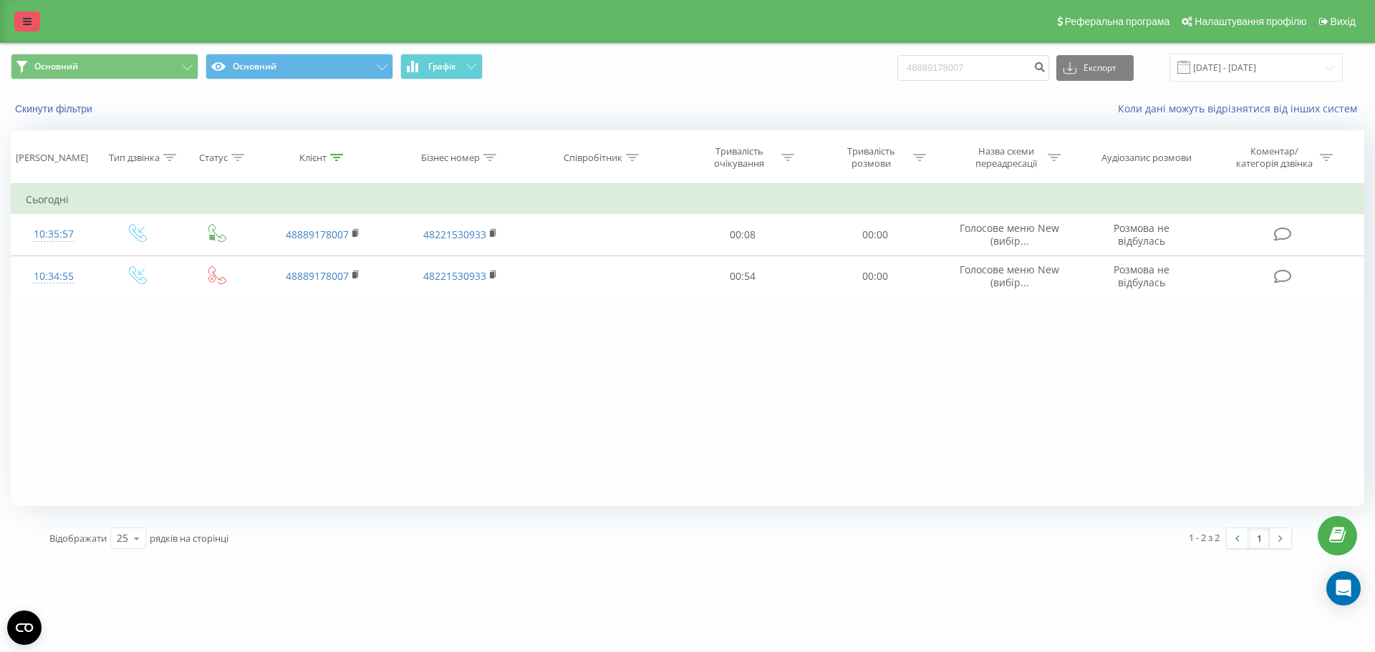
click at [25, 29] on link at bounding box center [27, 21] width 26 height 20
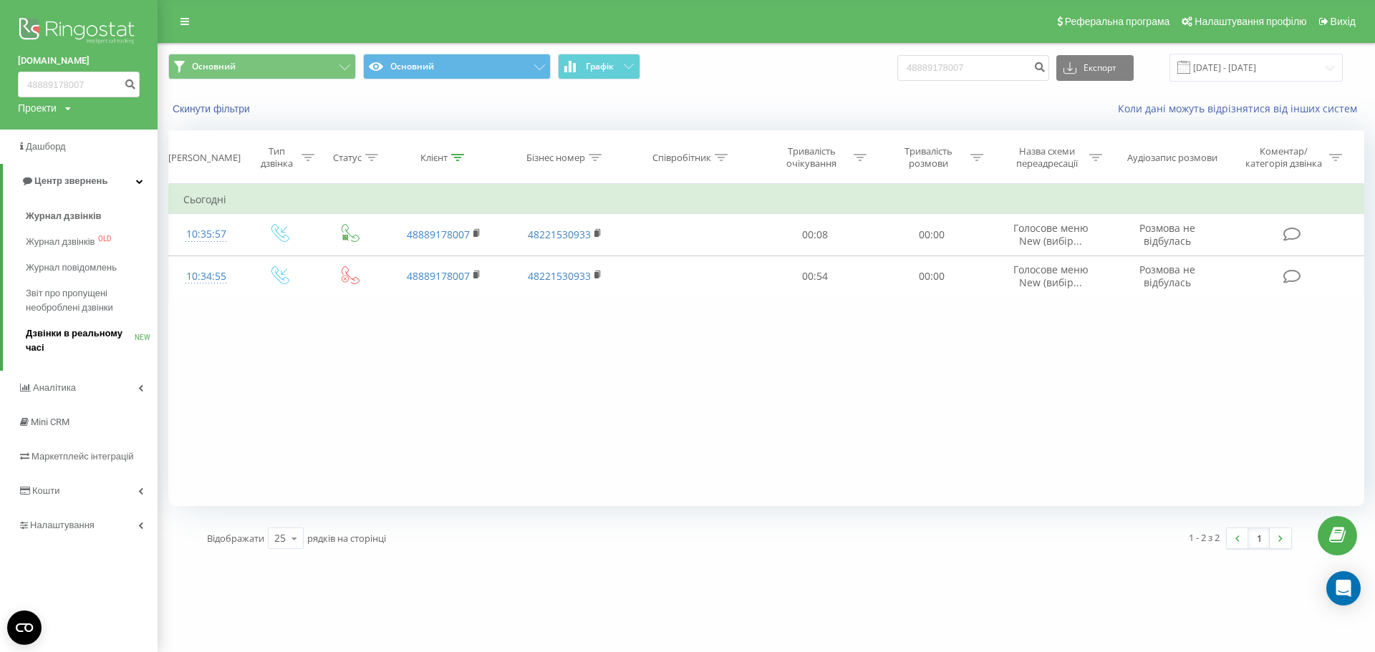
click at [92, 334] on span "Дзвінки в реальному часі" at bounding box center [80, 341] width 109 height 29
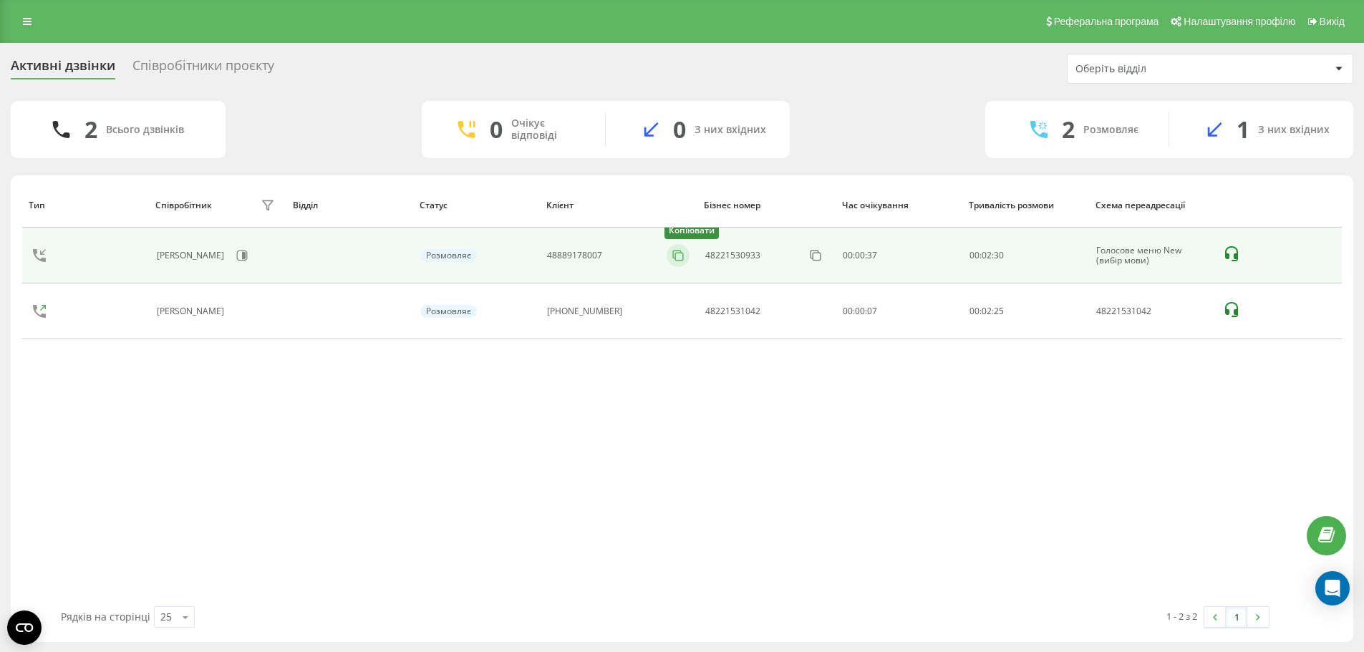
click at [671, 256] on icon at bounding box center [678, 255] width 14 height 14
